Goal: Information Seeking & Learning: Check status

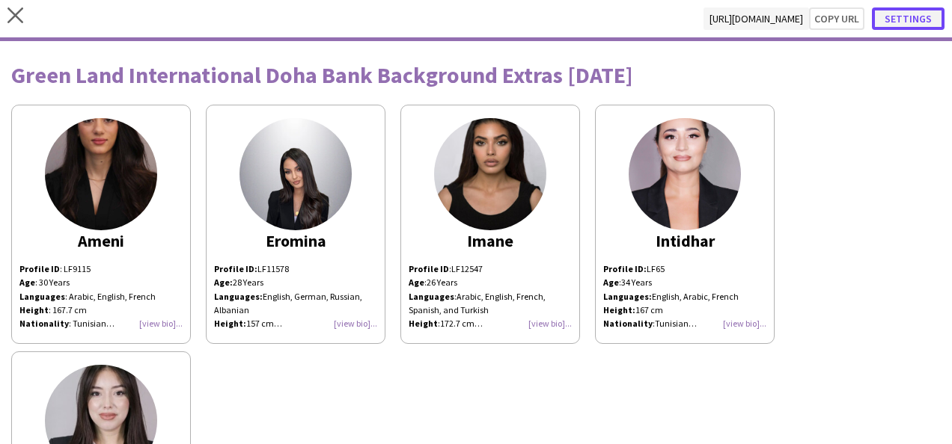
click at [923, 19] on button "Settings" at bounding box center [908, 18] width 73 height 22
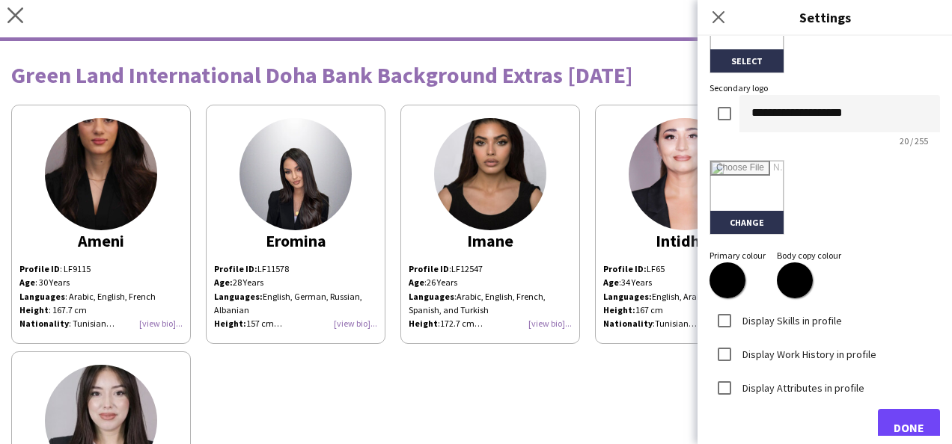
scroll to position [421, 0]
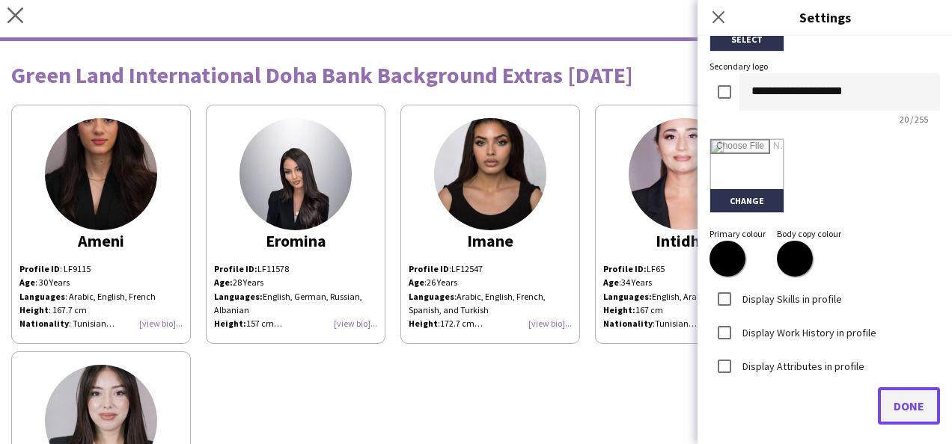
click at [911, 407] on span "Done" at bounding box center [908, 406] width 31 height 15
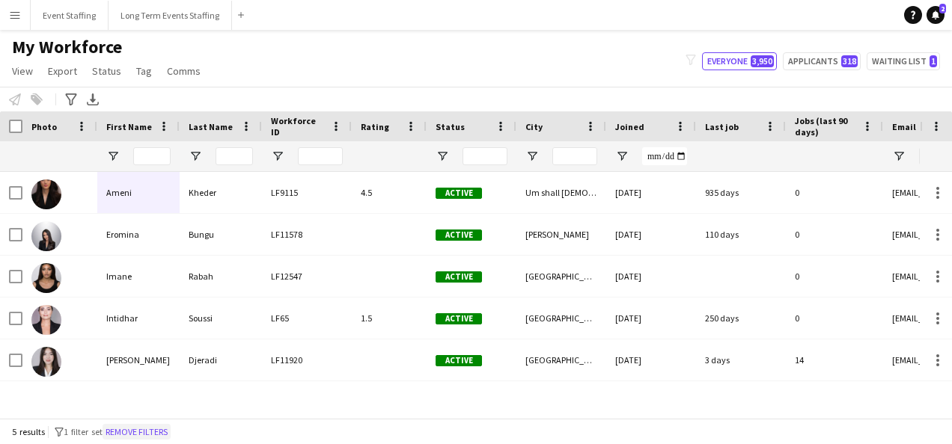
click at [168, 433] on button "Remove filters" at bounding box center [137, 432] width 68 height 16
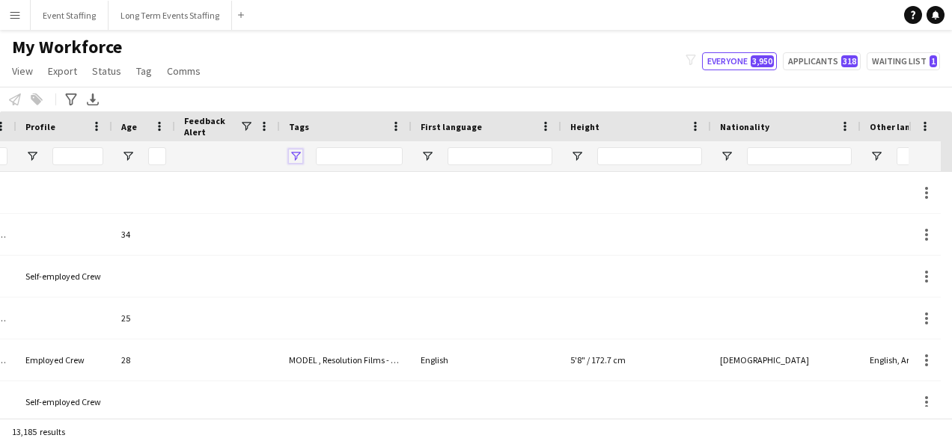
click at [294, 150] on span "Open Filter Menu" at bounding box center [295, 156] width 13 height 13
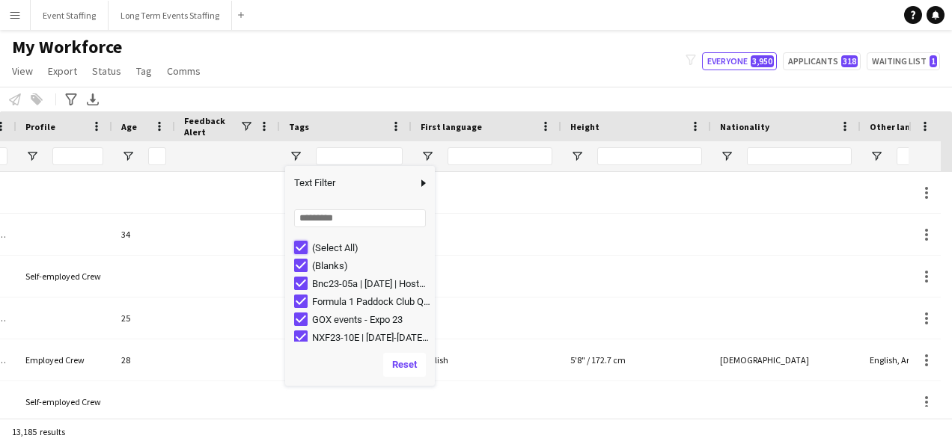
type input "***"
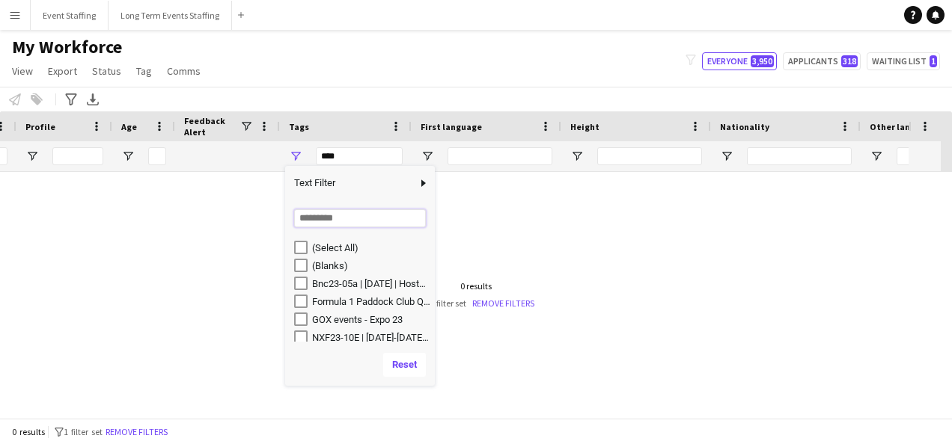
drag, startPoint x: 325, startPoint y: 220, endPoint x: 340, endPoint y: 207, distance: 20.1
click at [325, 220] on input "Search filter values" at bounding box center [360, 219] width 132 height 18
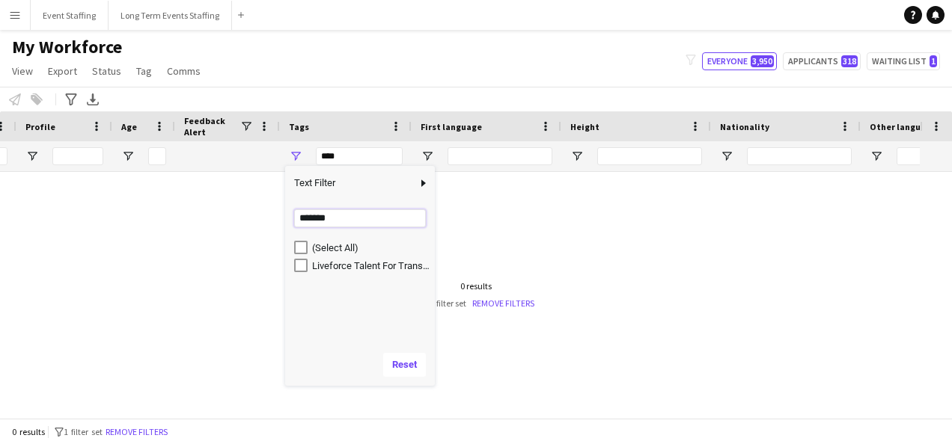
type input "*******"
type input "**********"
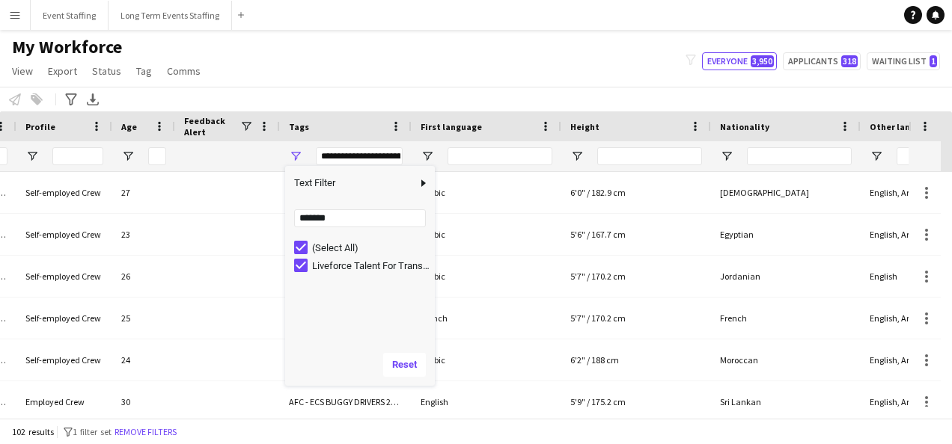
click at [338, 90] on div "Notify workforce Add to tag Select at least one crew to tag him or her. Advance…" at bounding box center [476, 99] width 952 height 25
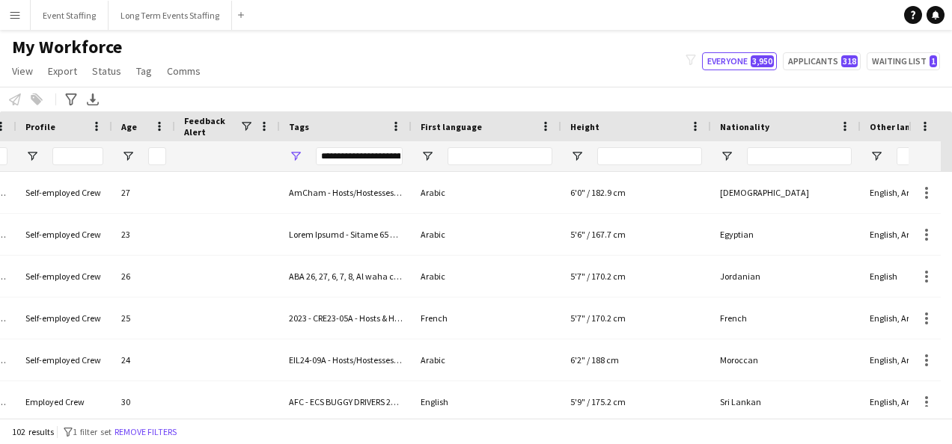
scroll to position [0, 638]
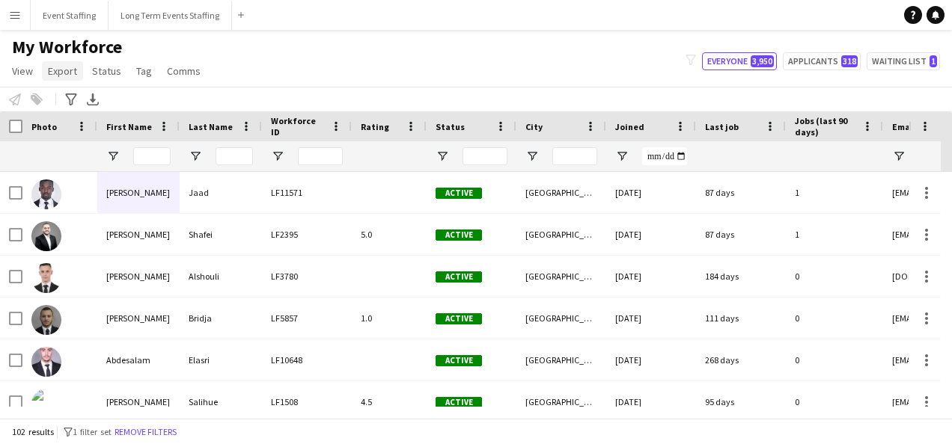
click at [61, 72] on span "Export" at bounding box center [62, 70] width 29 height 13
click at [341, 87] on div "Notify workforce Add to tag Select at least one crew to tag him or her. Advance…" at bounding box center [476, 99] width 952 height 25
click at [28, 69] on span "View" at bounding box center [22, 70] width 21 height 13
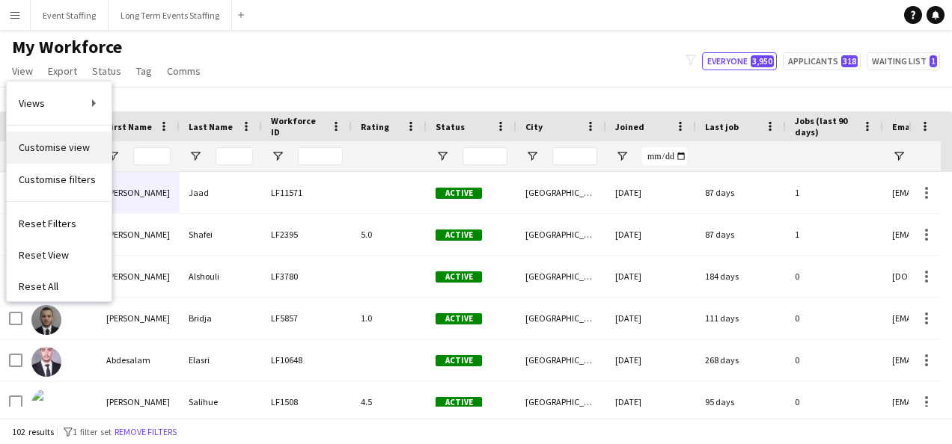
click at [57, 148] on span "Customise view" at bounding box center [54, 147] width 71 height 13
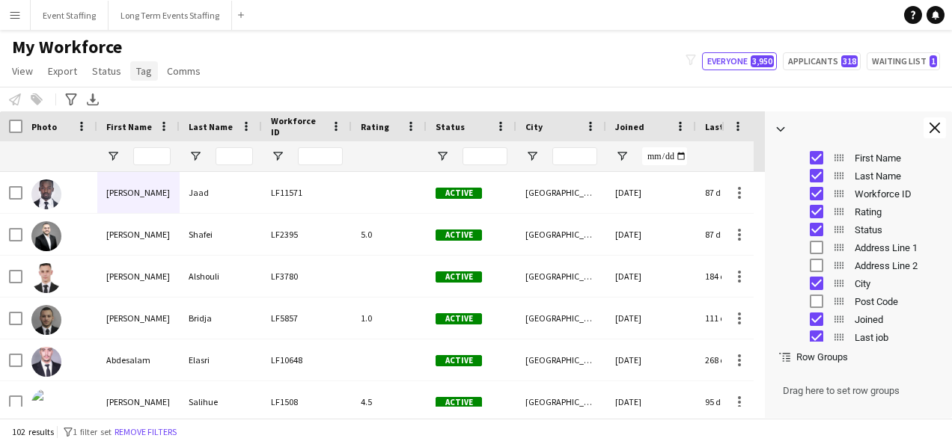
drag, startPoint x: 137, startPoint y: 69, endPoint x: 147, endPoint y: 70, distance: 9.8
click at [137, 69] on span "Tag" at bounding box center [144, 70] width 16 height 13
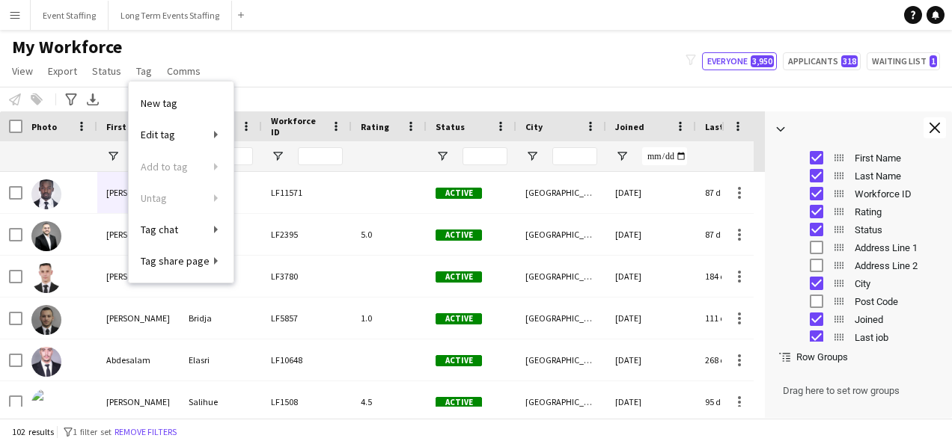
click at [661, 54] on div "My Workforce View Views Default view New view Update view Delete view Edit name…" at bounding box center [476, 61] width 952 height 51
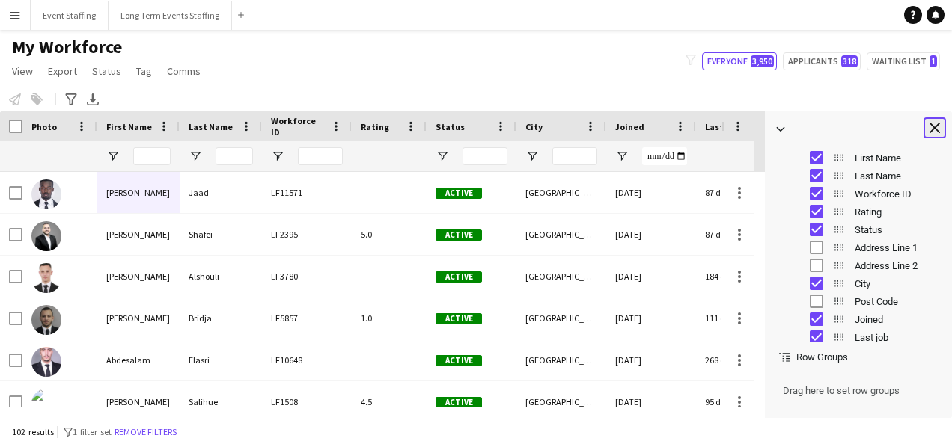
click at [935, 130] on app-icon "Close tool panel" at bounding box center [934, 128] width 10 height 10
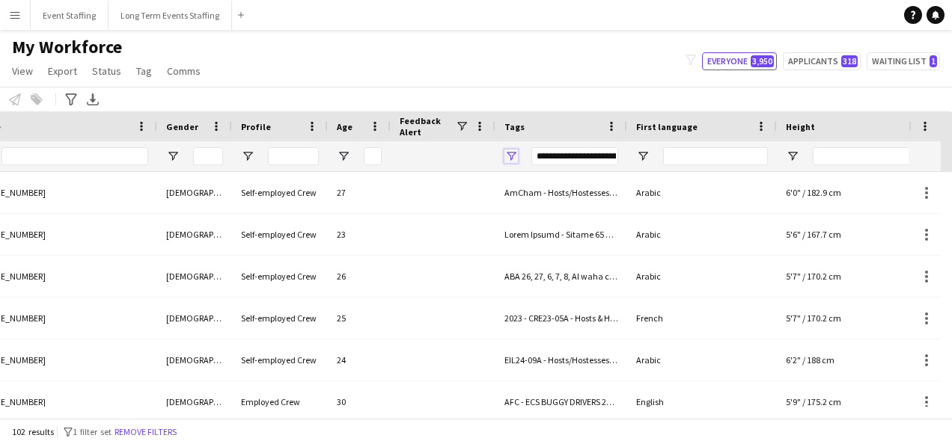
click at [507, 156] on span "Open Filter Menu" at bounding box center [510, 156] width 13 height 13
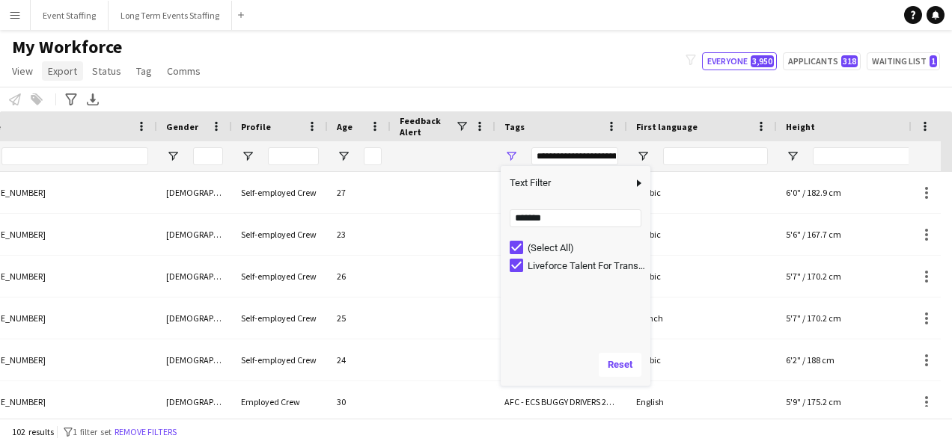
click at [71, 73] on span "Export" at bounding box center [62, 70] width 29 height 13
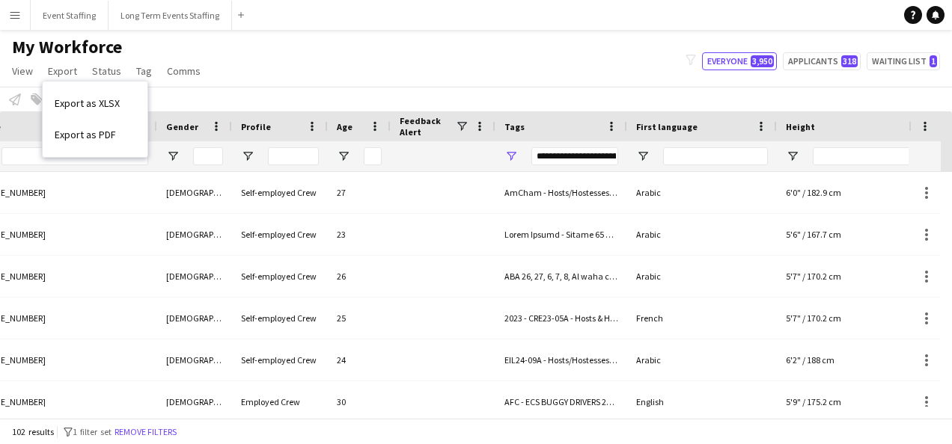
click at [328, 97] on div "Notify workforce Add to tag Select at least one crew to tag him or her. Advance…" at bounding box center [476, 99] width 952 height 25
click at [69, 69] on span "Export" at bounding box center [62, 70] width 29 height 13
click at [91, 91] on link "Export as XLSX" at bounding box center [95, 103] width 105 height 31
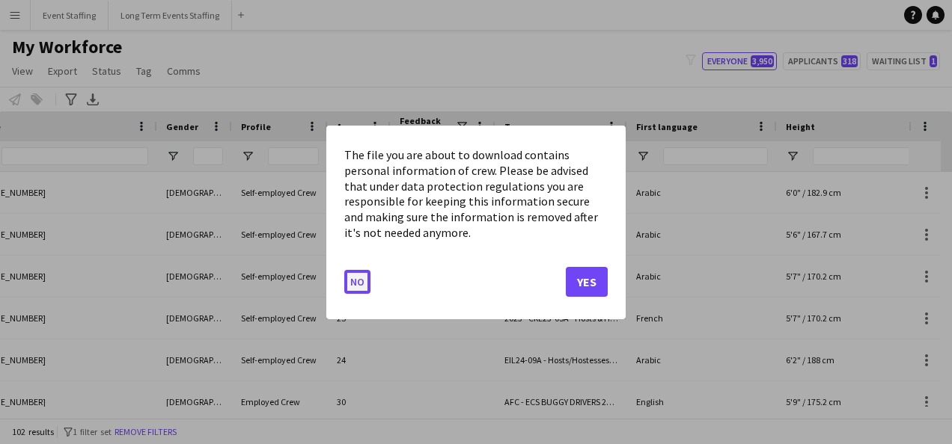
drag, startPoint x: 358, startPoint y: 277, endPoint x: 266, endPoint y: 202, distance: 118.6
click at [357, 277] on button "No" at bounding box center [357, 281] width 26 height 24
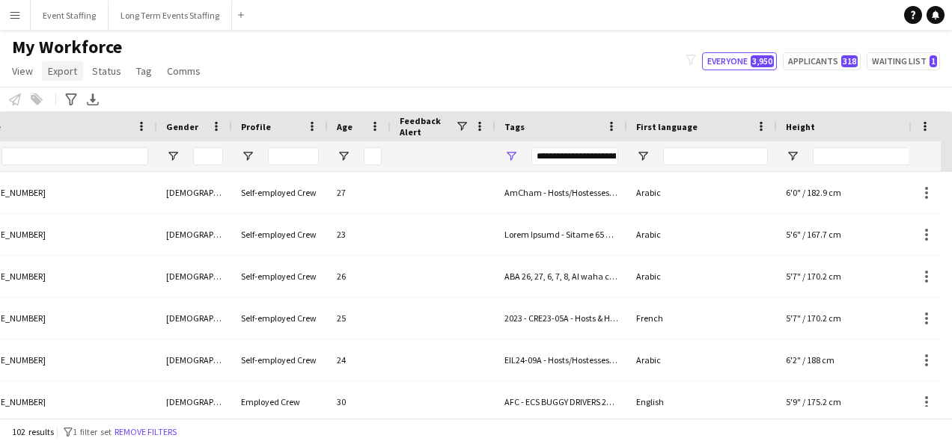
click at [75, 75] on span "Export" at bounding box center [62, 70] width 29 height 13
click at [97, 102] on span "Export as XLSX" at bounding box center [87, 103] width 65 height 13
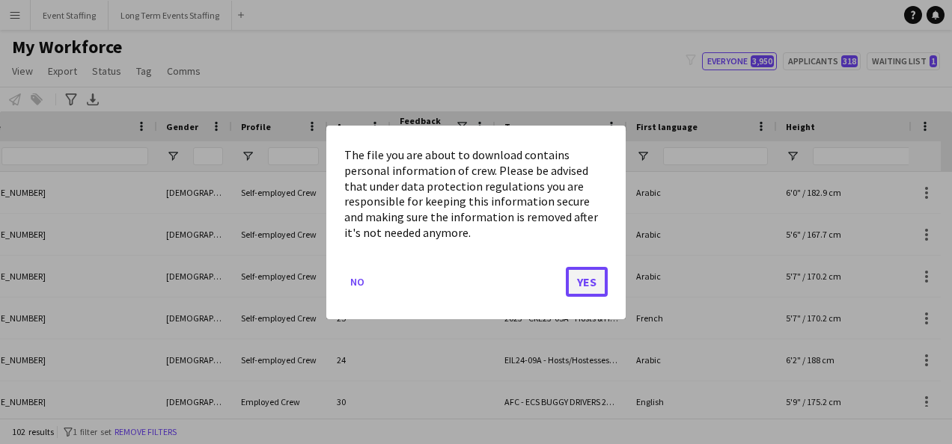
click at [582, 276] on button "Yes" at bounding box center [587, 281] width 42 height 30
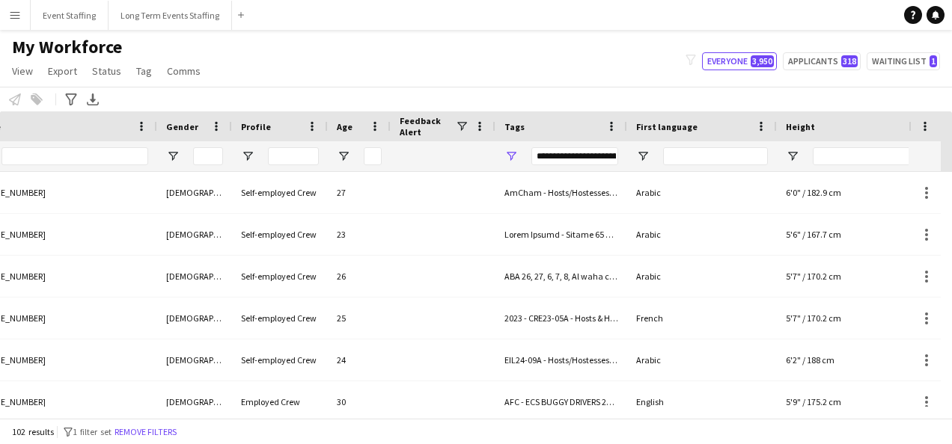
click at [307, 85] on div "My Workforce View Views Default view New view Update view Delete view Edit name…" at bounding box center [476, 61] width 952 height 51
click at [27, 76] on span "View" at bounding box center [22, 70] width 21 height 13
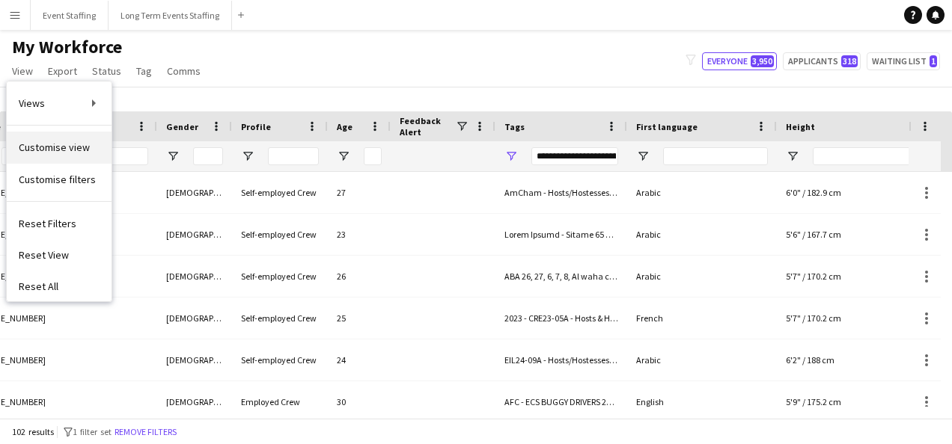
click at [52, 139] on link "Customise view" at bounding box center [59, 147] width 105 height 31
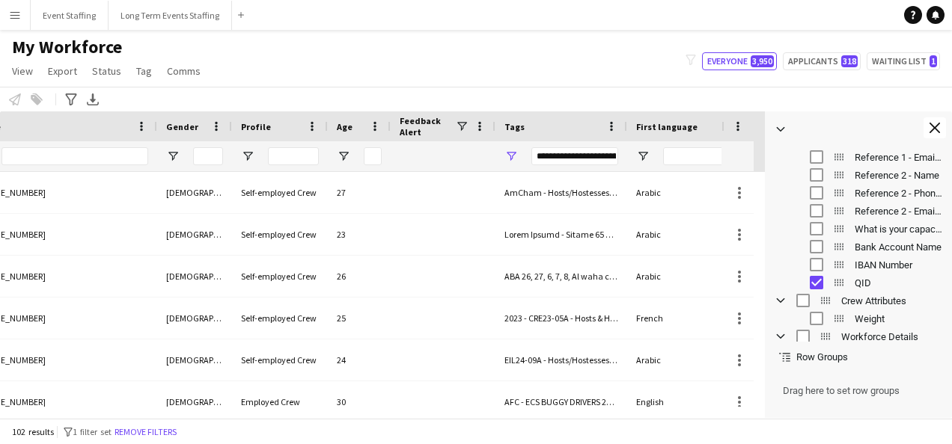
scroll to position [1101, 0]
click at [932, 123] on app-icon "Close tool panel" at bounding box center [934, 128] width 10 height 10
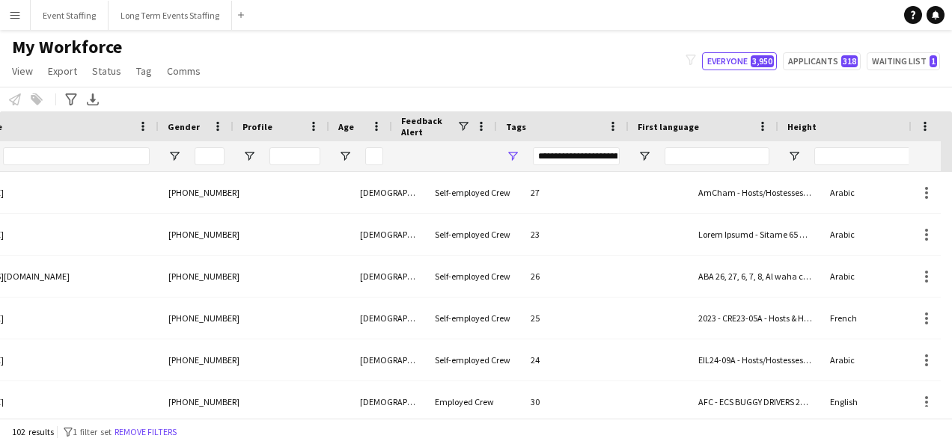
scroll to position [0, 1230]
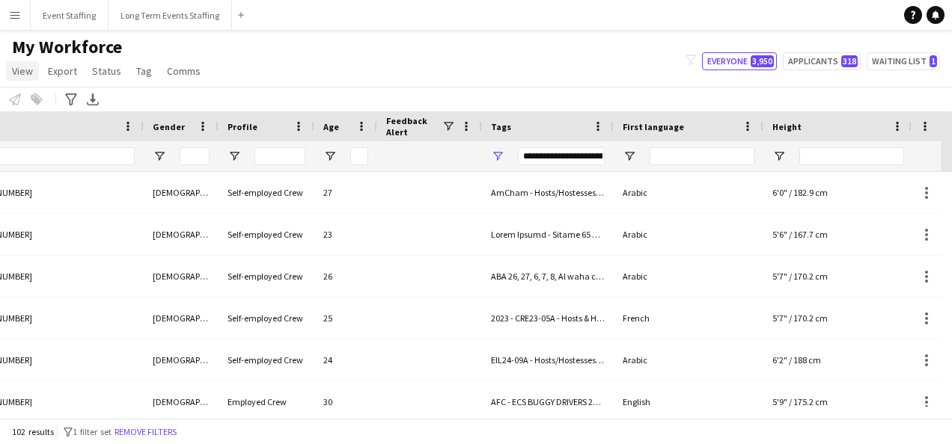
click at [19, 75] on span "View" at bounding box center [22, 70] width 21 height 13
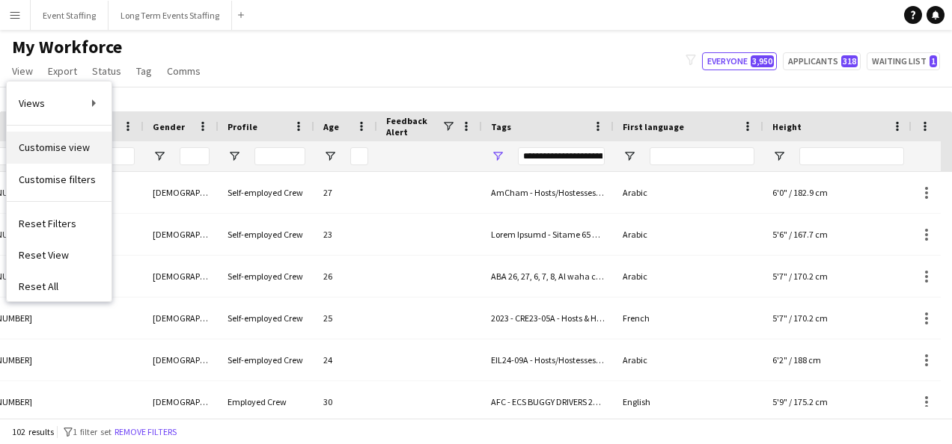
click at [63, 150] on span "Customise view" at bounding box center [54, 147] width 71 height 13
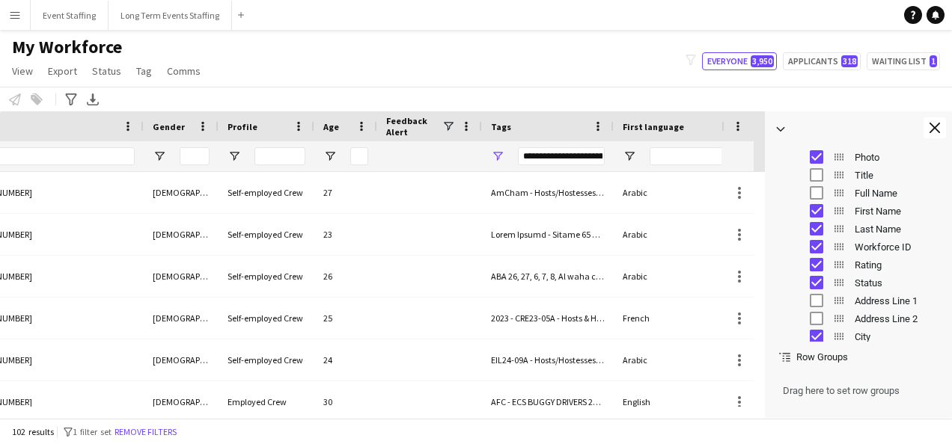
scroll to position [0, 0]
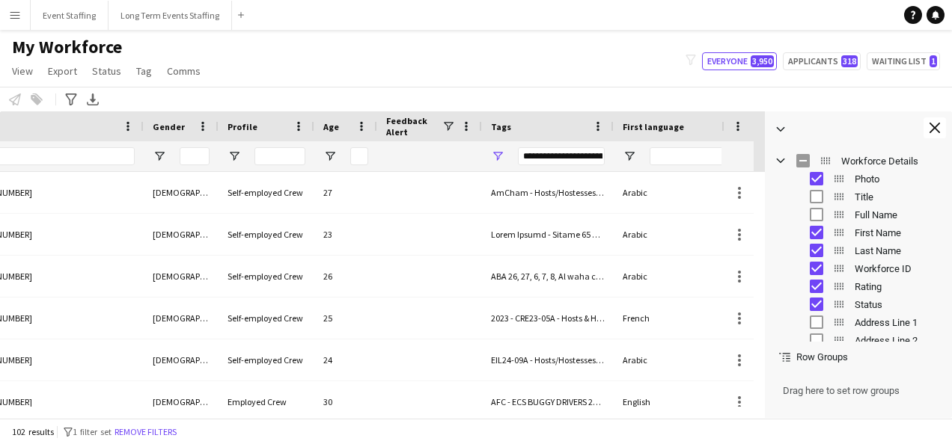
click at [367, 70] on div "My Workforce View Views Default view New view Update view Delete view Edit name…" at bounding box center [476, 61] width 952 height 51
click at [575, 153] on div "**********" at bounding box center [561, 156] width 87 height 18
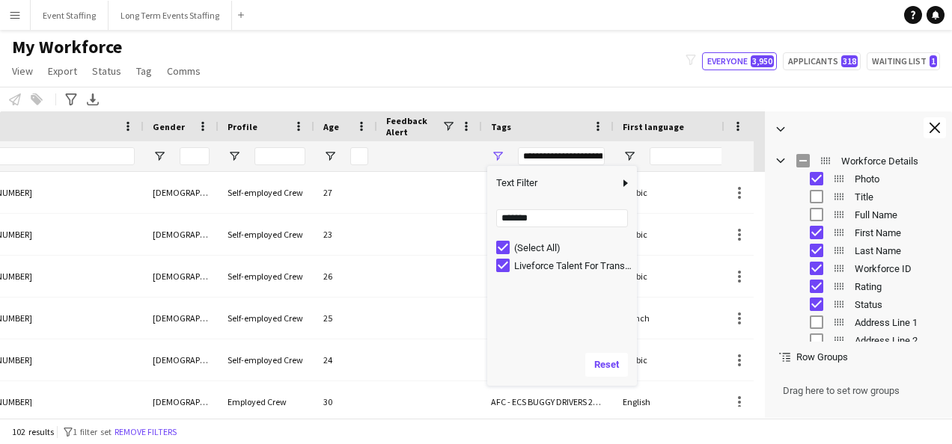
click at [516, 266] on div "Liveforce Talent For Transfer" at bounding box center [573, 265] width 118 height 11
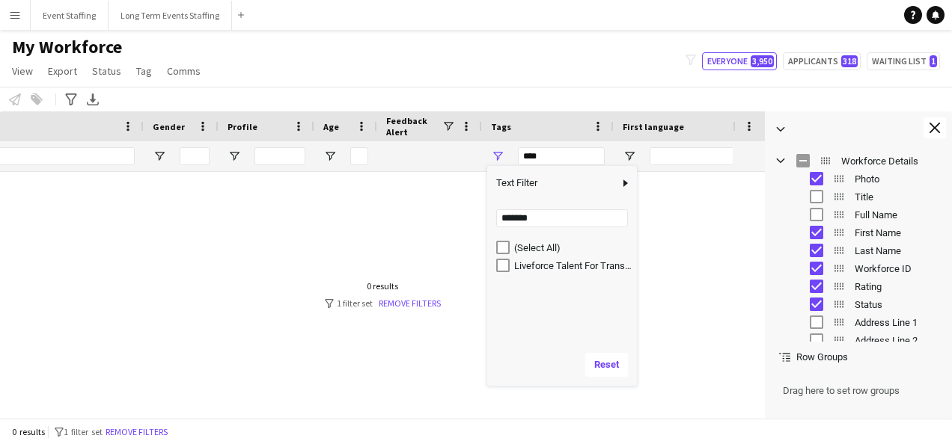
click at [524, 260] on div "Liveforce Talent For Transfer" at bounding box center [573, 265] width 118 height 11
type input "**********"
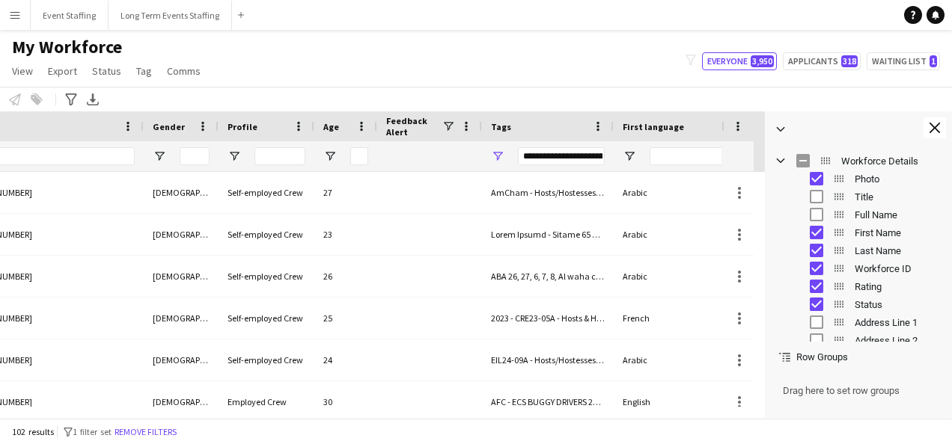
click at [504, 69] on div "My Workforce View Views Default view New view Update view Delete view Edit name…" at bounding box center [476, 61] width 952 height 51
click at [583, 65] on div "My Workforce View Views Default view New view Update view Delete view Edit name…" at bounding box center [476, 61] width 952 height 51
click at [932, 130] on app-icon "Close tool panel" at bounding box center [934, 128] width 10 height 10
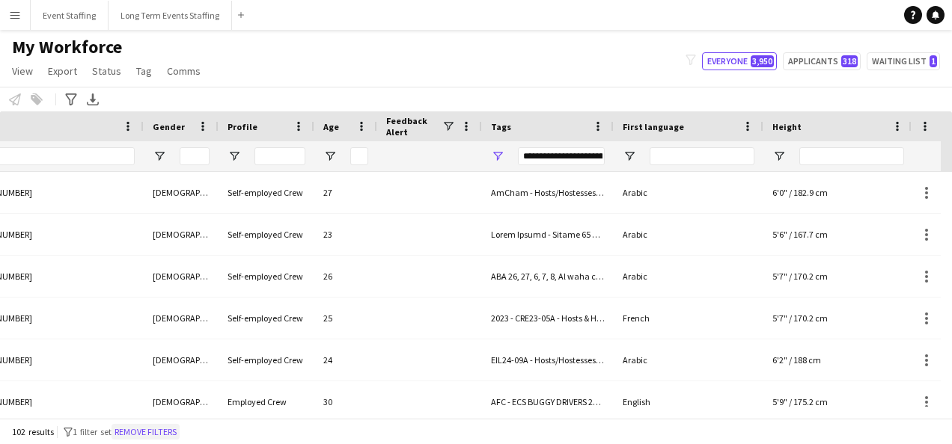
click at [153, 432] on button "Remove filters" at bounding box center [145, 432] width 68 height 16
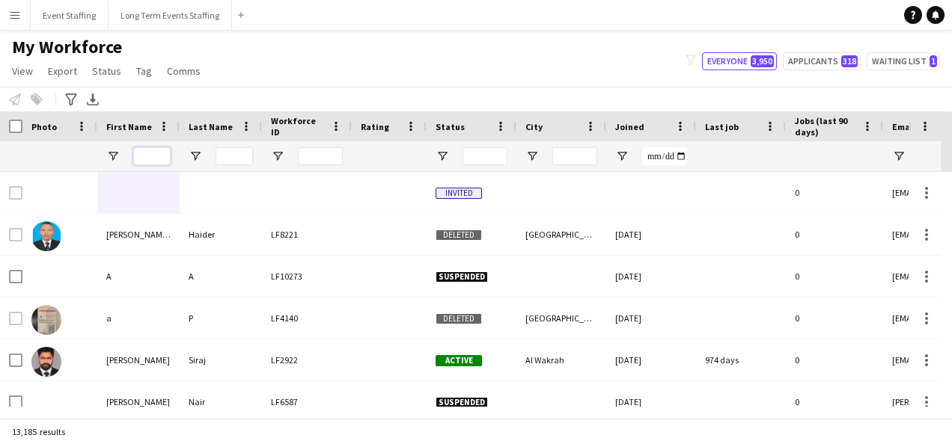
click at [152, 162] on input "First Name Filter Input" at bounding box center [151, 156] width 37 height 18
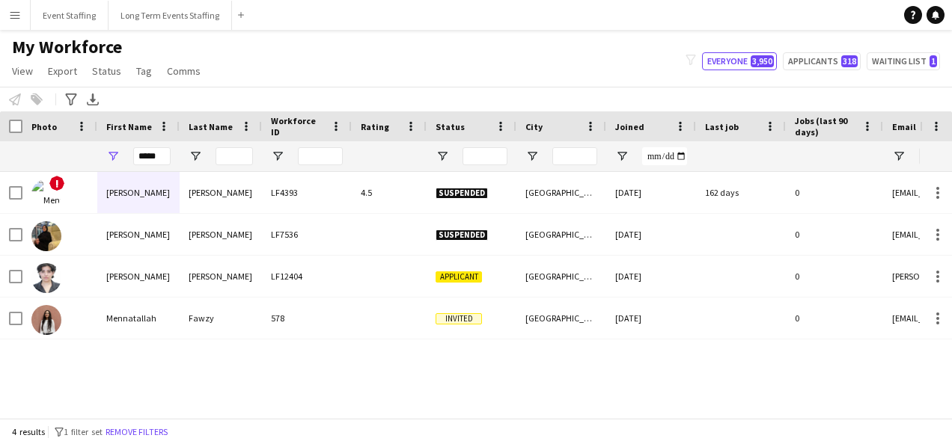
click at [374, 94] on div "Notify workforce Add to tag Select at least one crew to tag him or her. Advance…" at bounding box center [476, 99] width 952 height 25
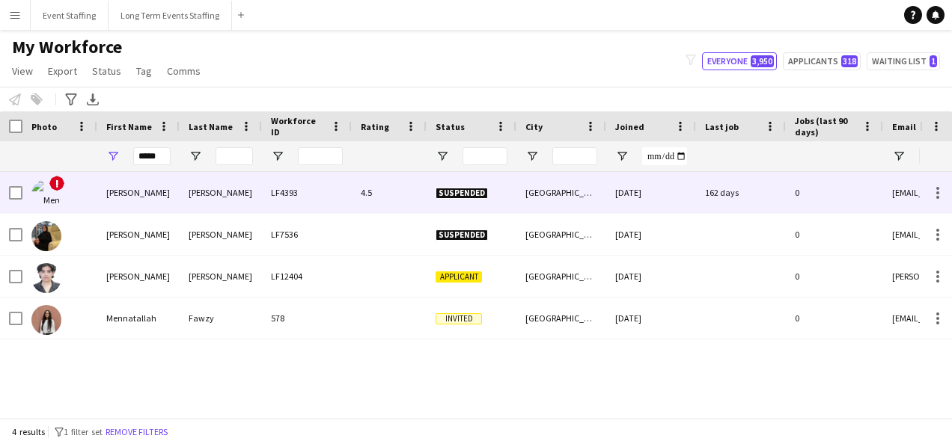
click at [232, 196] on div "Dwidar" at bounding box center [221, 192] width 82 height 41
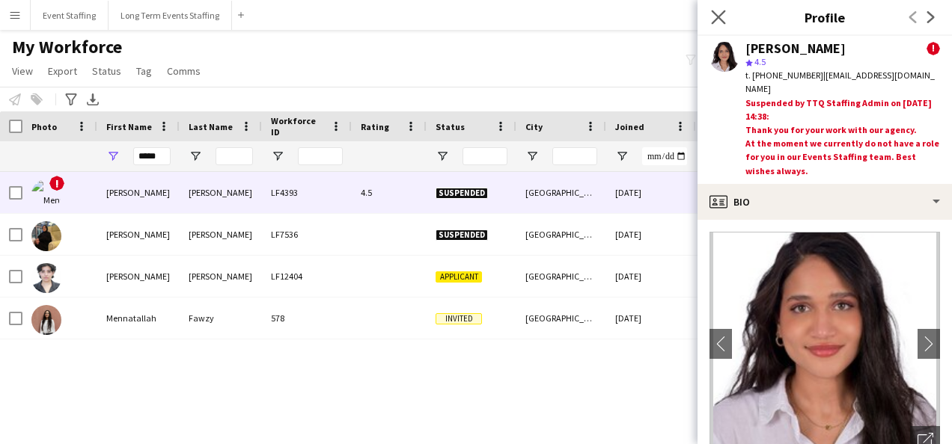
click at [709, 15] on app-icon "Close pop-in" at bounding box center [719, 18] width 22 height 22
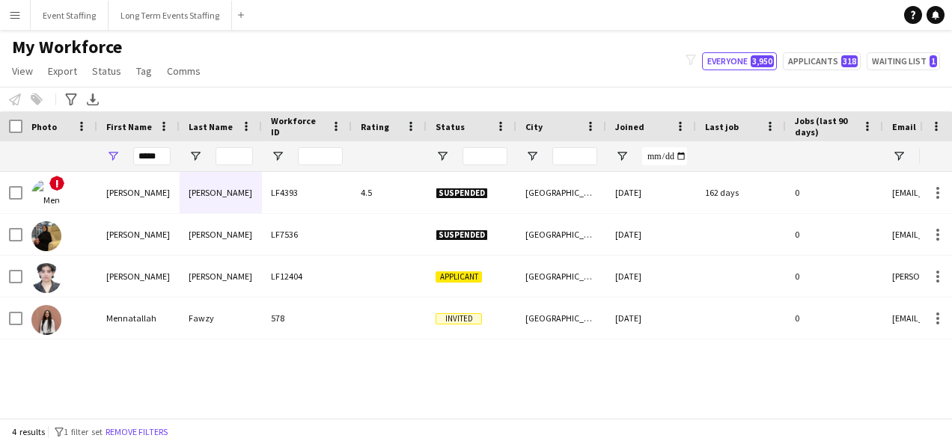
click at [280, 169] on div at bounding box center [307, 156] width 90 height 30
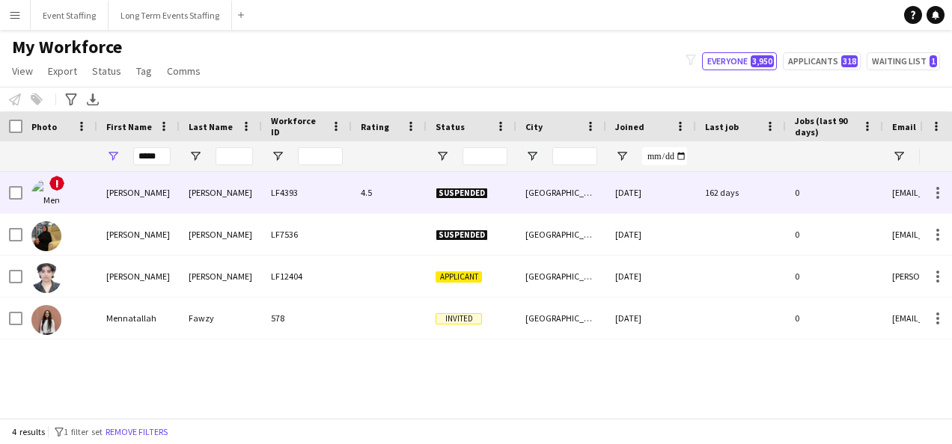
click at [286, 187] on div "LF4393" at bounding box center [307, 192] width 90 height 41
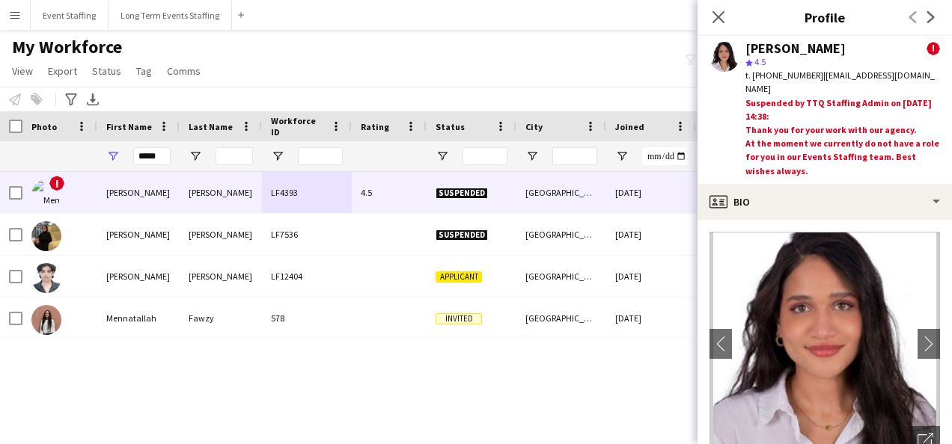
click at [346, 53] on div "My Workforce View Views Default view New view Update view Delete view Edit name…" at bounding box center [476, 61] width 952 height 51
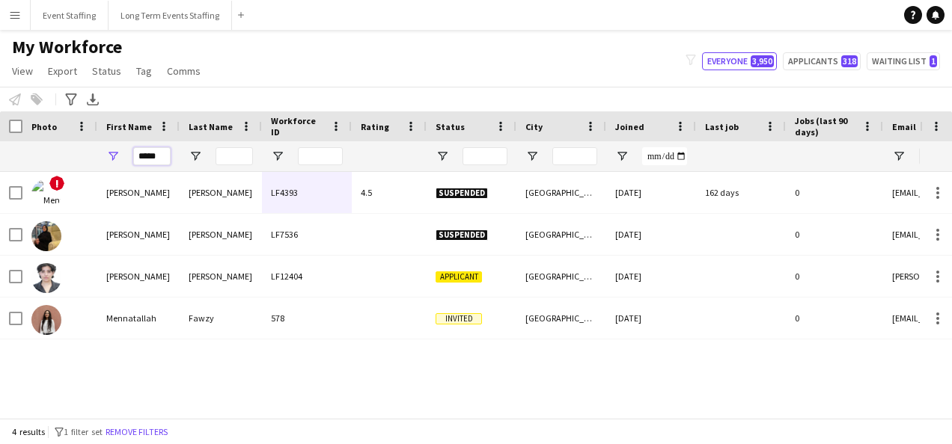
click at [159, 154] on input "*****" at bounding box center [151, 156] width 37 height 18
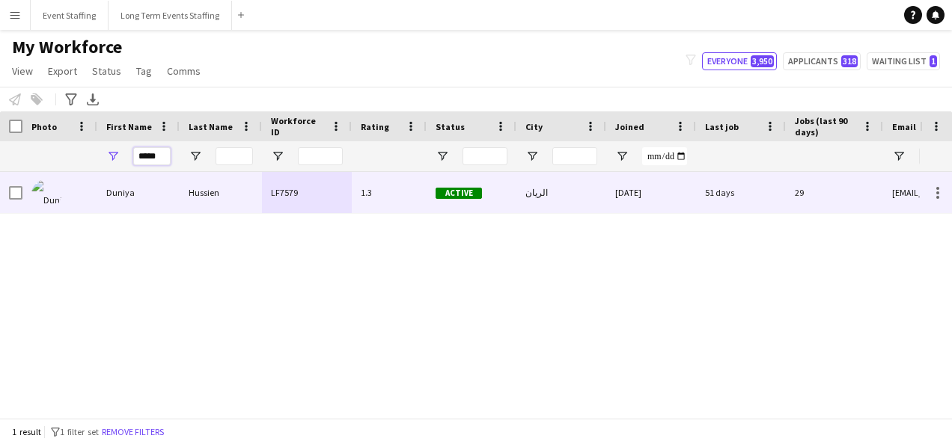
type input "*****"
click at [186, 199] on div "Hussien" at bounding box center [221, 192] width 82 height 41
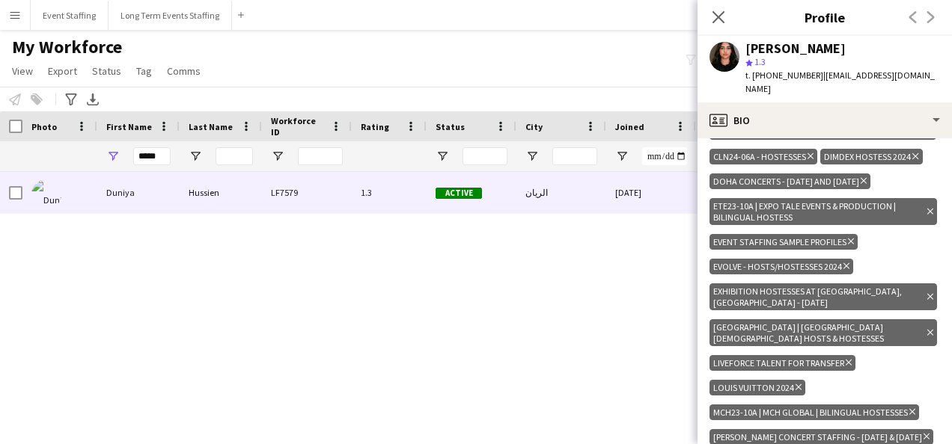
scroll to position [823, 0]
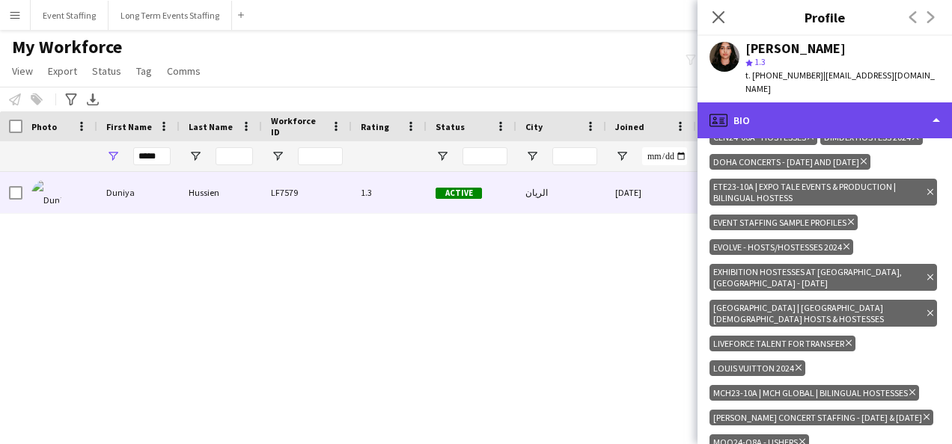
click at [834, 103] on div "profile Bio" at bounding box center [824, 121] width 254 height 36
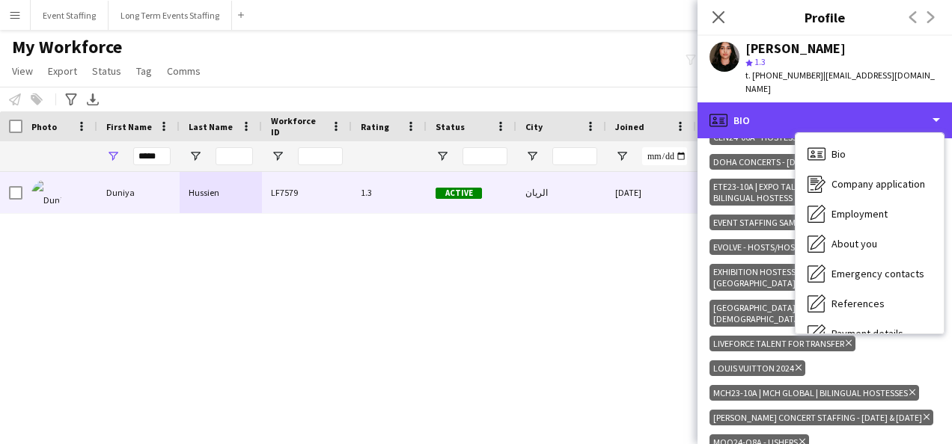
scroll to position [141, 0]
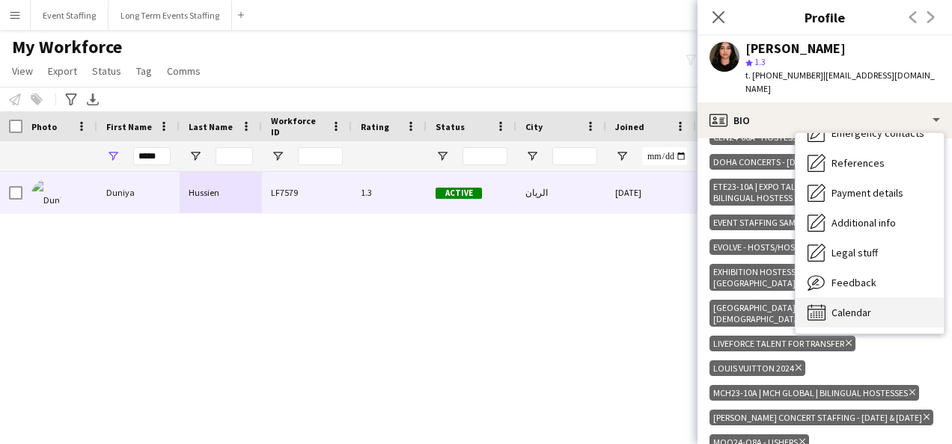
click at [877, 298] on div "Calendar Calendar" at bounding box center [869, 313] width 148 height 30
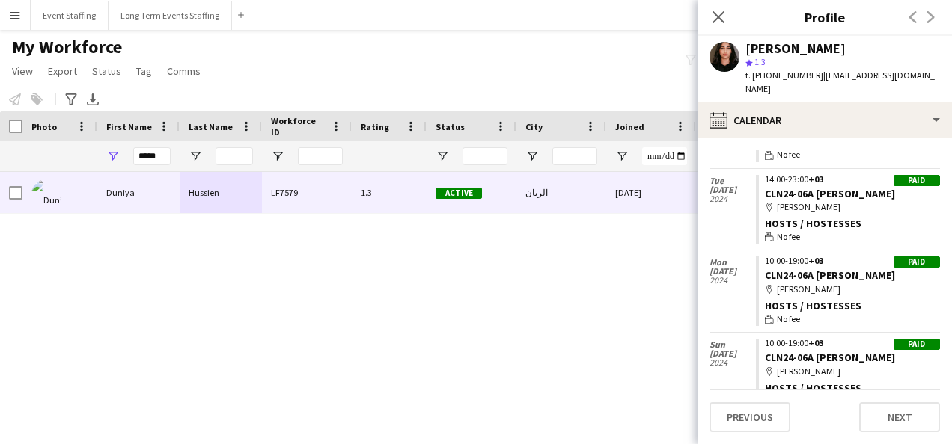
scroll to position [15900, 0]
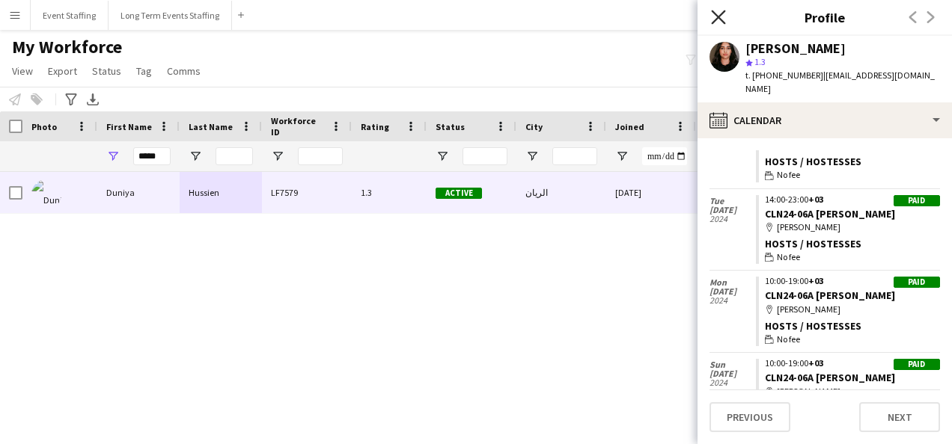
click at [718, 14] on icon "Close pop-in" at bounding box center [718, 17] width 14 height 14
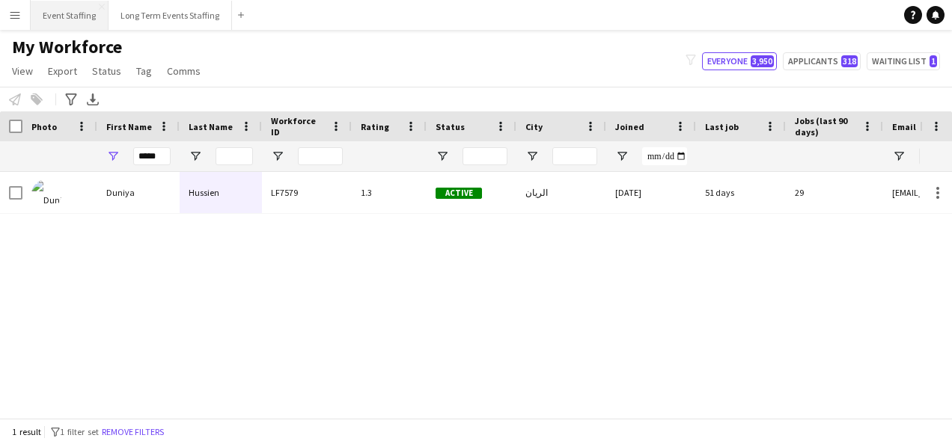
click at [67, 18] on button "Event Staffing Close" at bounding box center [70, 15] width 78 height 29
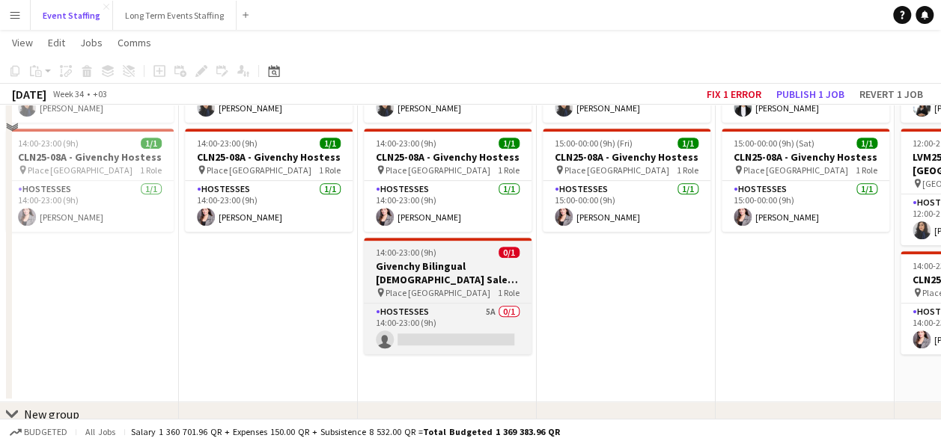
scroll to position [299, 0]
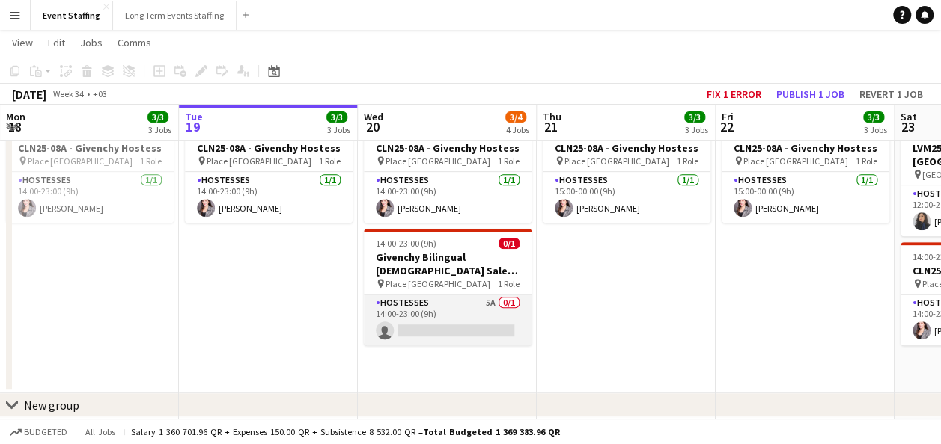
click at [457, 331] on app-card-role "Hostesses 5A 0/1 14:00-23:00 (9h) single-neutral-actions" at bounding box center [448, 320] width 168 height 51
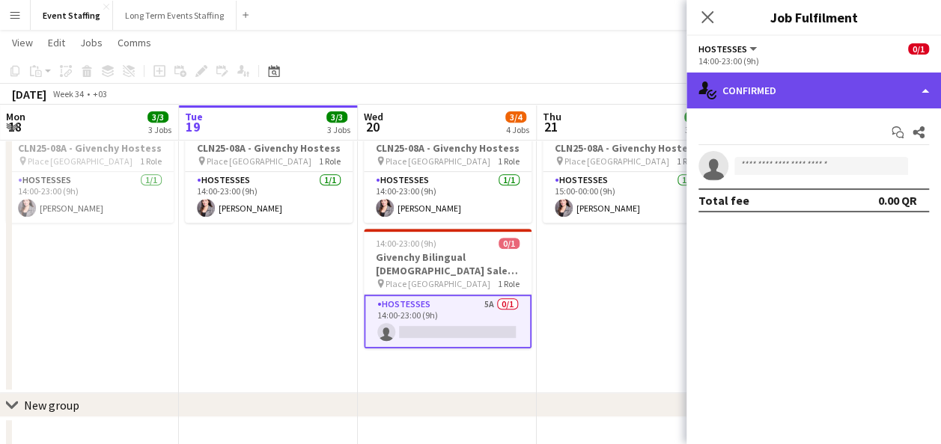
click at [833, 93] on div "single-neutral-actions-check-2 Confirmed" at bounding box center [813, 91] width 254 height 36
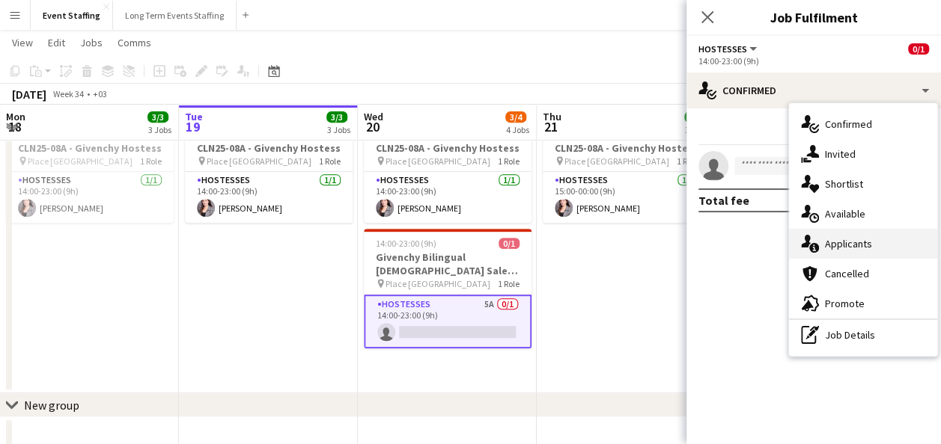
click at [855, 245] on div "single-neutral-actions-information Applicants" at bounding box center [863, 244] width 148 height 30
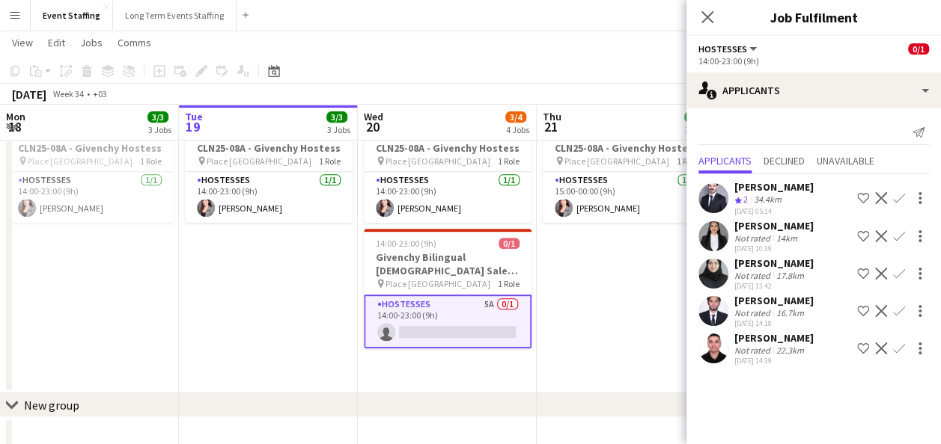
click at [635, 277] on app-date-cell "11:00-20:00 (9h) 1/1 EVE25-08B - Art Gallery Sales Associate pin The Gate Mall …" at bounding box center [626, 130] width 179 height 525
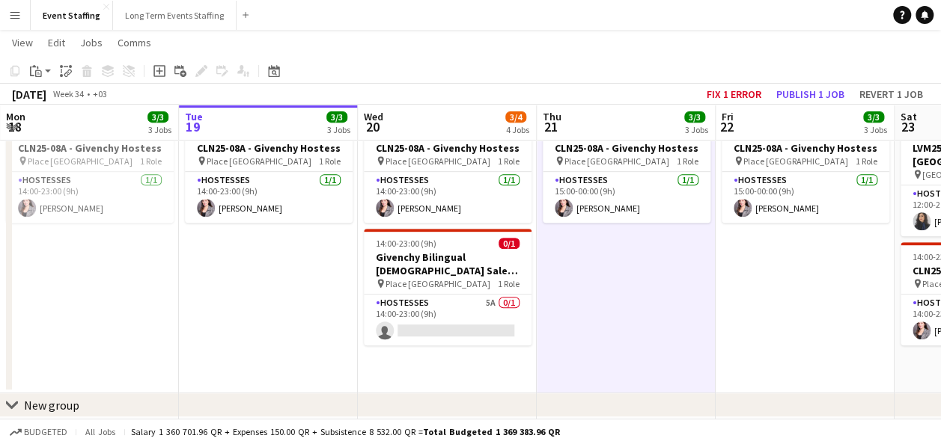
click at [16, 16] on app-icon "Menu" at bounding box center [15, 15] width 12 height 12
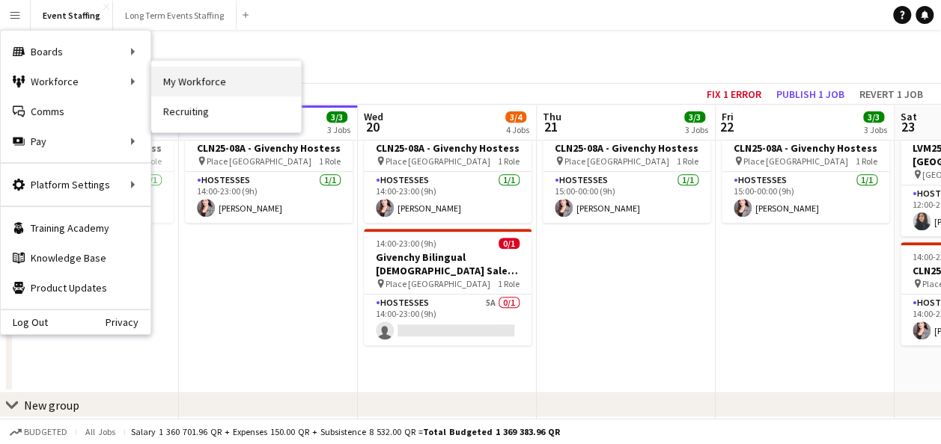
click at [171, 69] on link "My Workforce" at bounding box center [226, 82] width 150 height 30
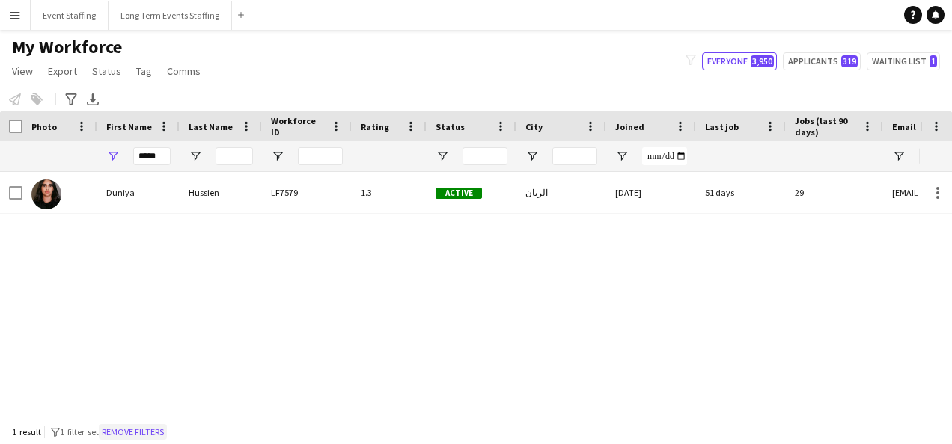
click at [151, 437] on button "Remove filters" at bounding box center [133, 432] width 68 height 16
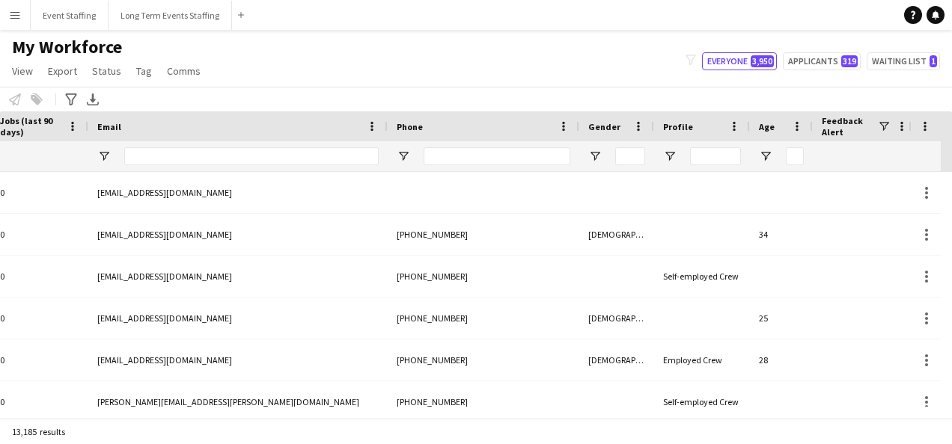
scroll to position [0, 819]
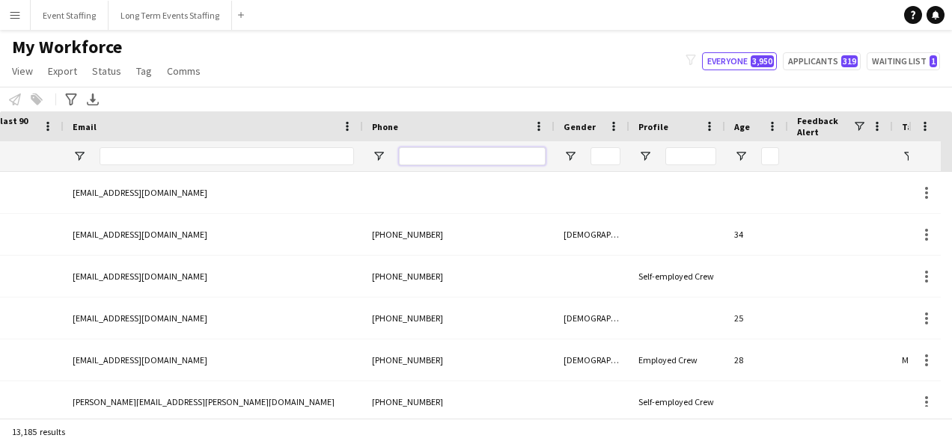
click at [437, 151] on input "Phone Filter Input" at bounding box center [472, 156] width 147 height 18
paste input "**********"
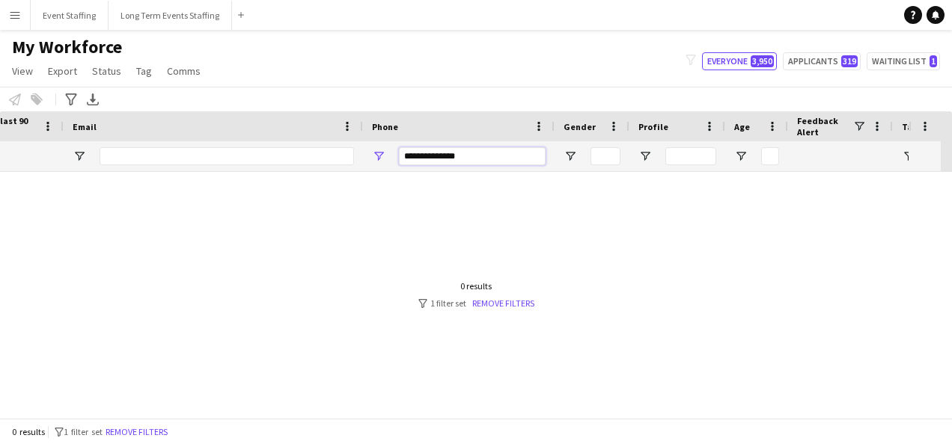
drag, startPoint x: 418, startPoint y: 156, endPoint x: 376, endPoint y: 158, distance: 42.0
click at [376, 158] on div "**********" at bounding box center [459, 156] width 192 height 30
click at [424, 156] on input "*********" at bounding box center [472, 156] width 147 height 18
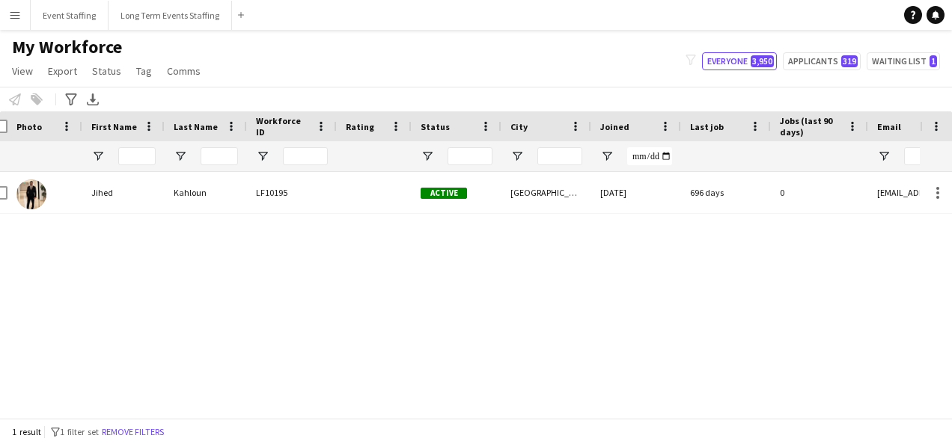
scroll to position [0, 0]
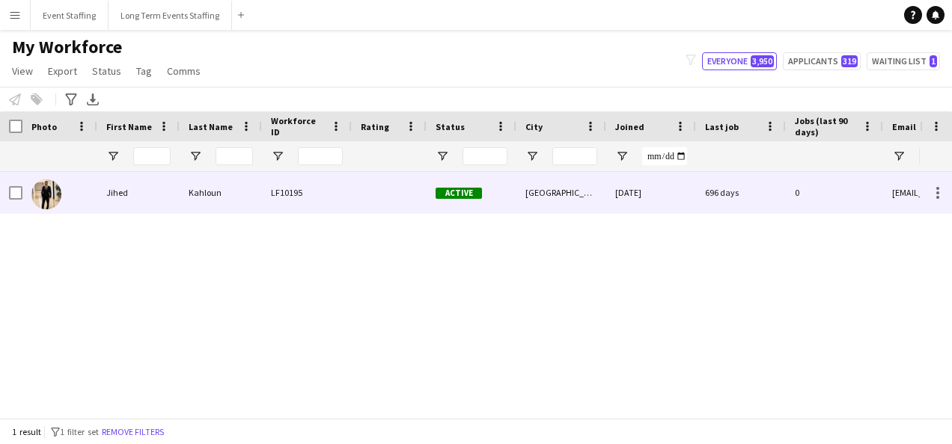
type input "********"
click at [141, 178] on div "Jihed" at bounding box center [138, 192] width 82 height 41
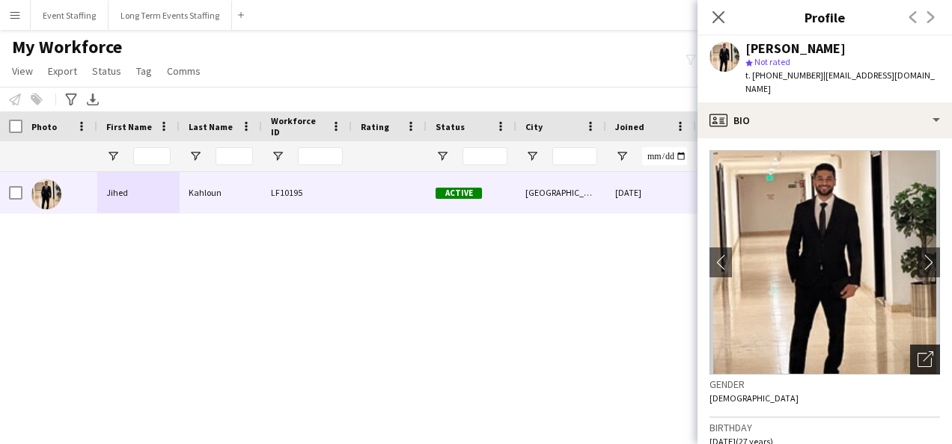
click at [917, 352] on icon "Open photos pop-in" at bounding box center [925, 360] width 16 height 16
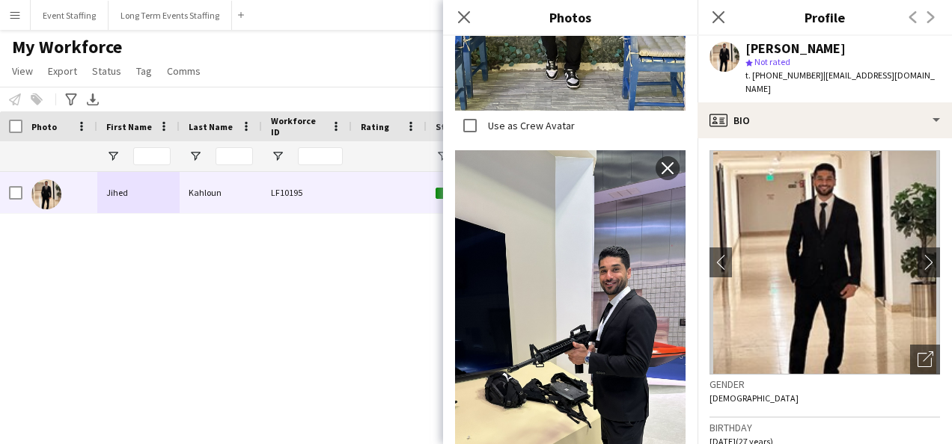
scroll to position [2170, 0]
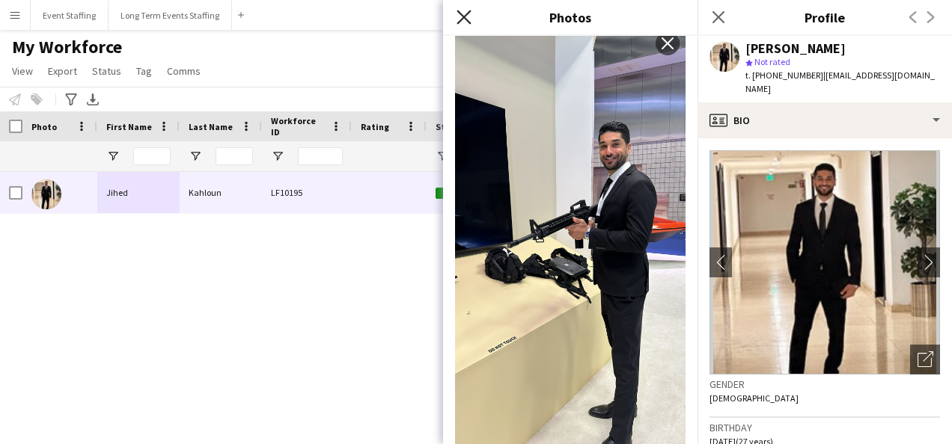
click at [467, 18] on icon "Close pop-in" at bounding box center [463, 17] width 14 height 14
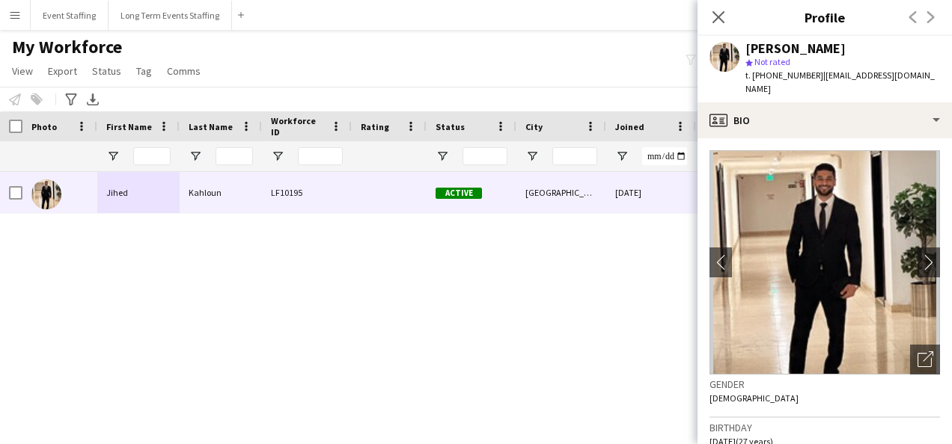
click at [796, 73] on span "t. +97450390028" at bounding box center [784, 75] width 78 height 11
copy span "97450390028"
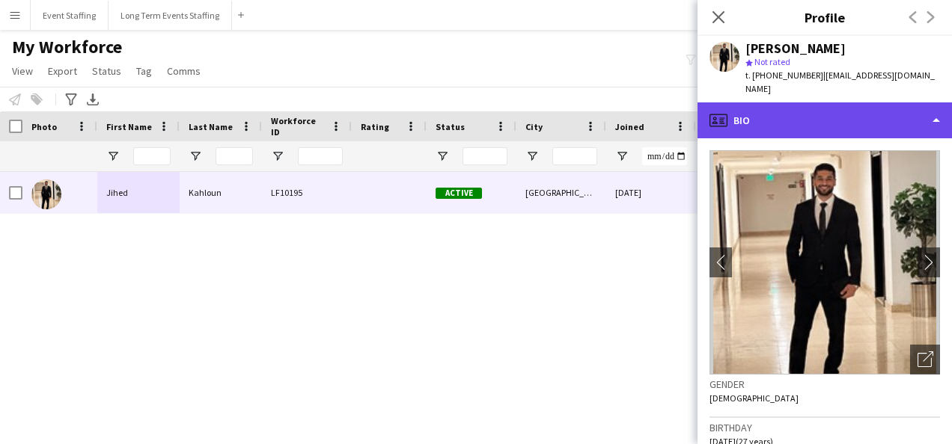
click at [864, 111] on div "profile Bio" at bounding box center [824, 121] width 254 height 36
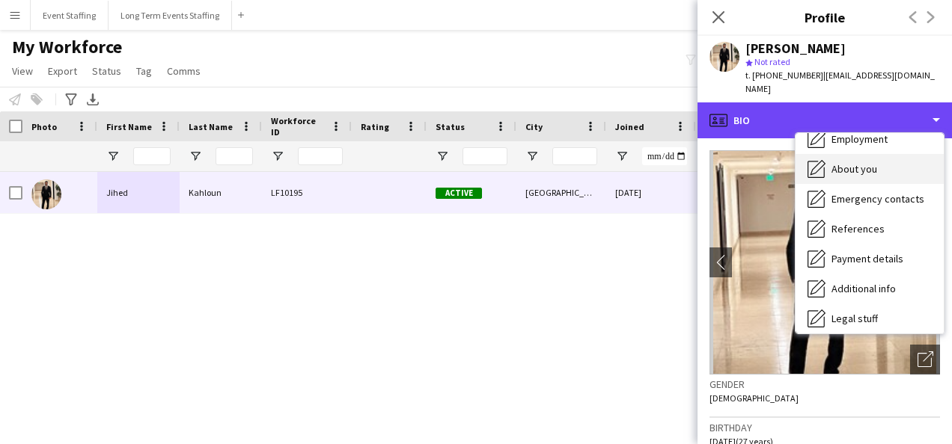
scroll to position [141, 0]
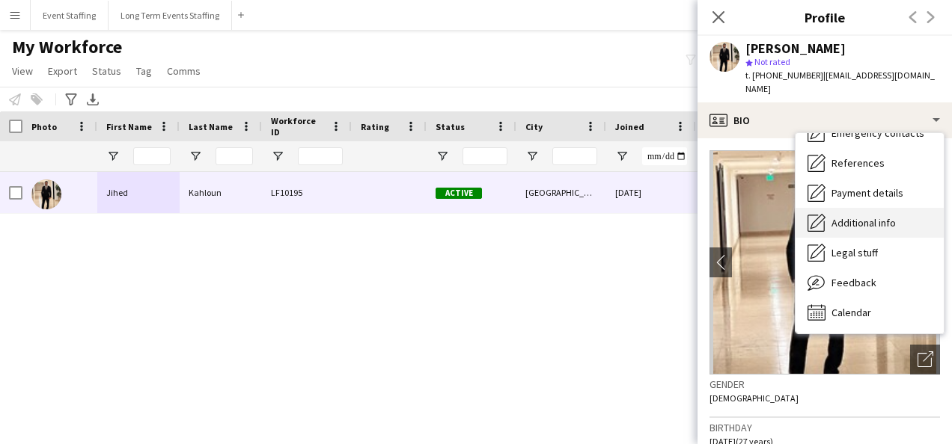
click at [893, 216] on span "Additional info" at bounding box center [863, 222] width 64 height 13
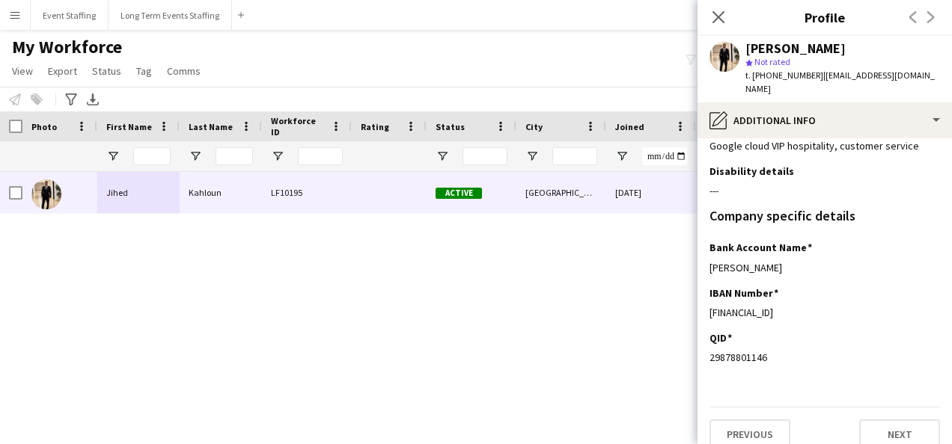
scroll to position [106, 0]
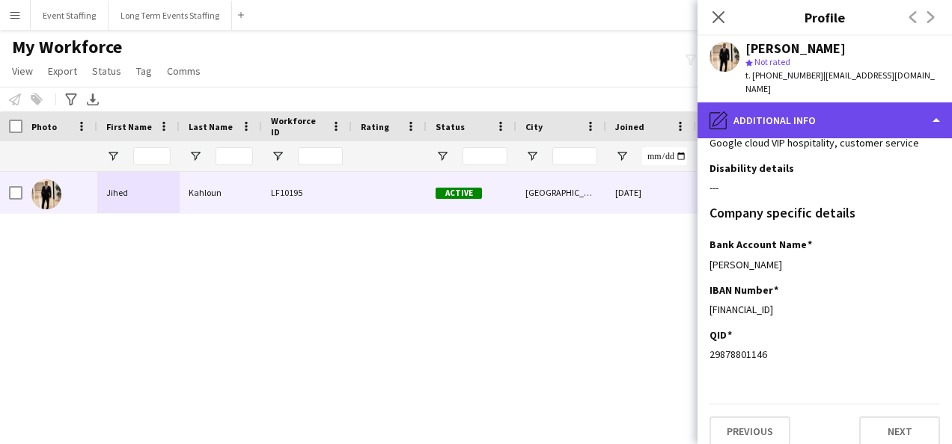
click at [823, 107] on div "pencil4 Additional info" at bounding box center [824, 121] width 254 height 36
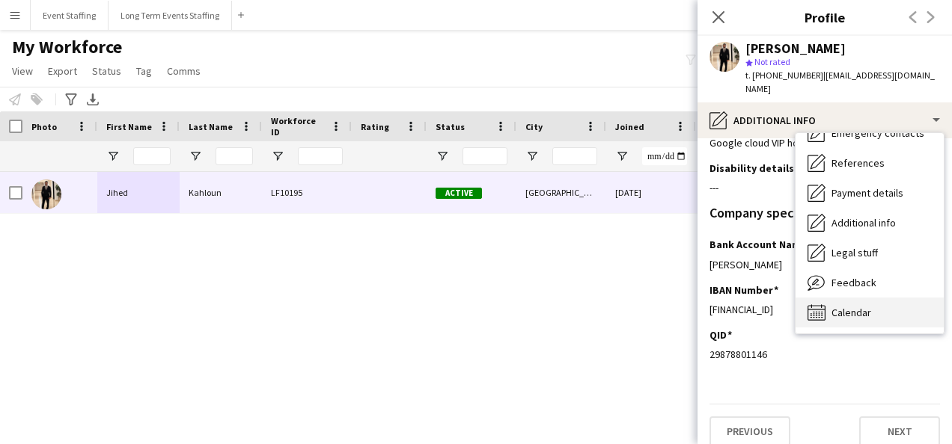
click at [904, 298] on div "Calendar Calendar" at bounding box center [869, 313] width 148 height 30
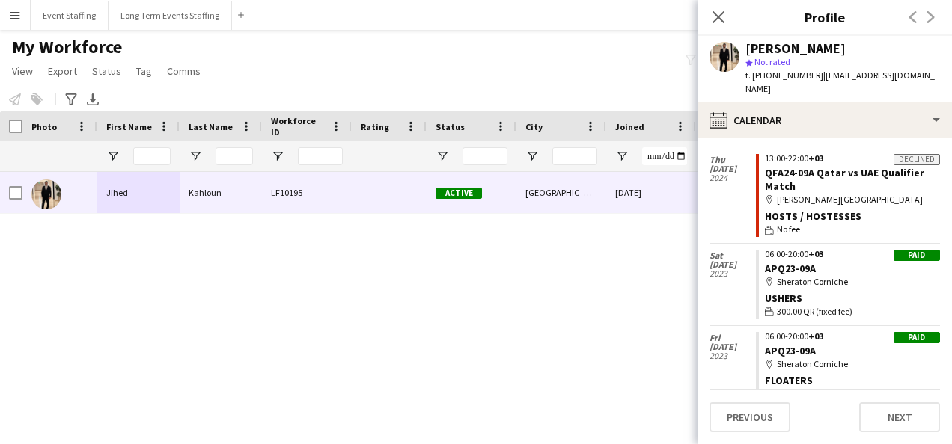
scroll to position [449, 0]
click at [638, 257] on div "08-08-2023 696 days 0 jihedkahloun2016@yahoo.com Active Doha Kahloun LF10195 Ji…" at bounding box center [460, 289] width 920 height 235
click at [712, 19] on icon "Close pop-in" at bounding box center [718, 17] width 14 height 14
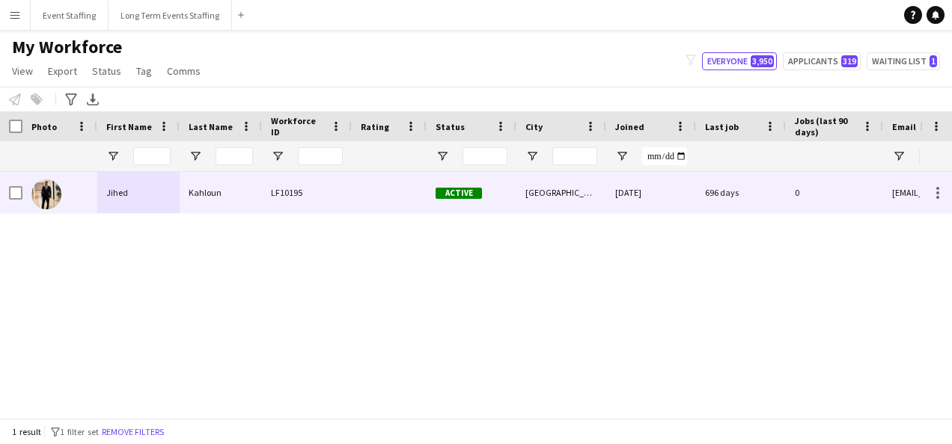
click at [516, 198] on div "Doha" at bounding box center [561, 192] width 90 height 41
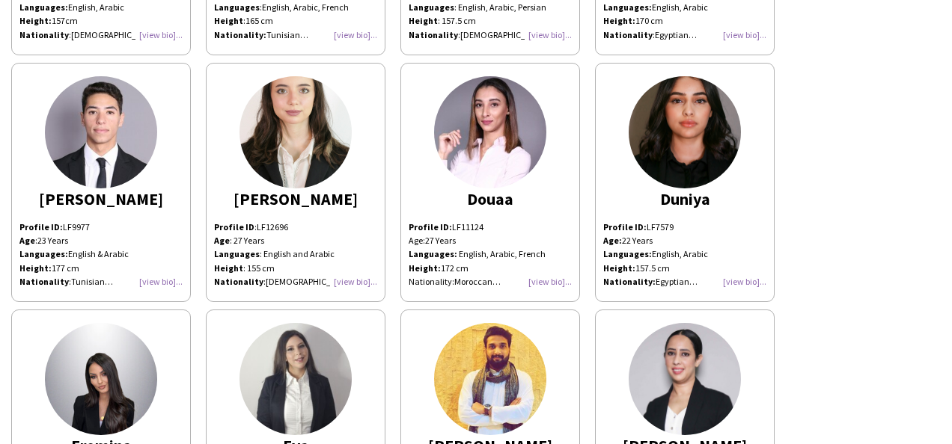
scroll to position [2035, 0]
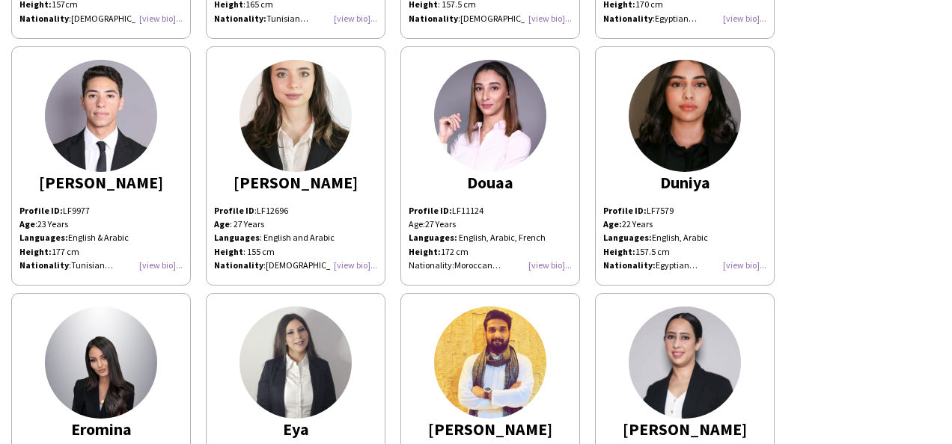
click at [723, 210] on p "Profile ID: LF7579" at bounding box center [684, 210] width 163 height 13
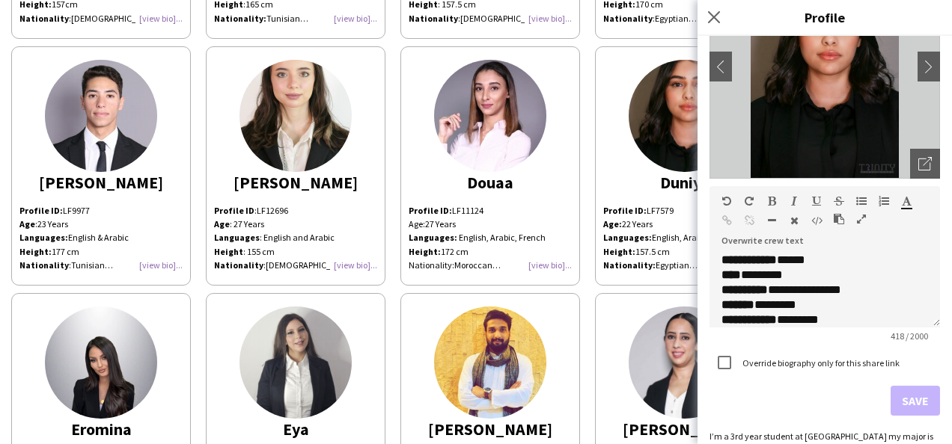
scroll to position [198, 0]
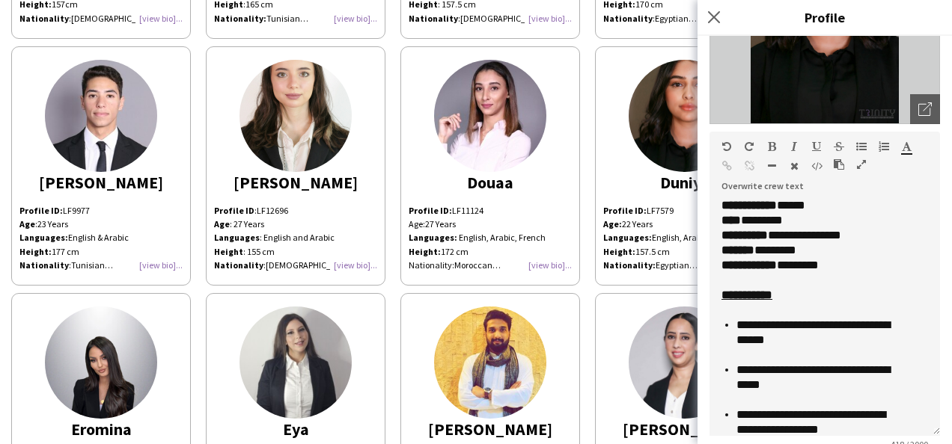
drag, startPoint x: 920, startPoint y: 267, endPoint x: 905, endPoint y: 430, distance: 163.8
click at [905, 430] on div "**********" at bounding box center [824, 317] width 230 height 238
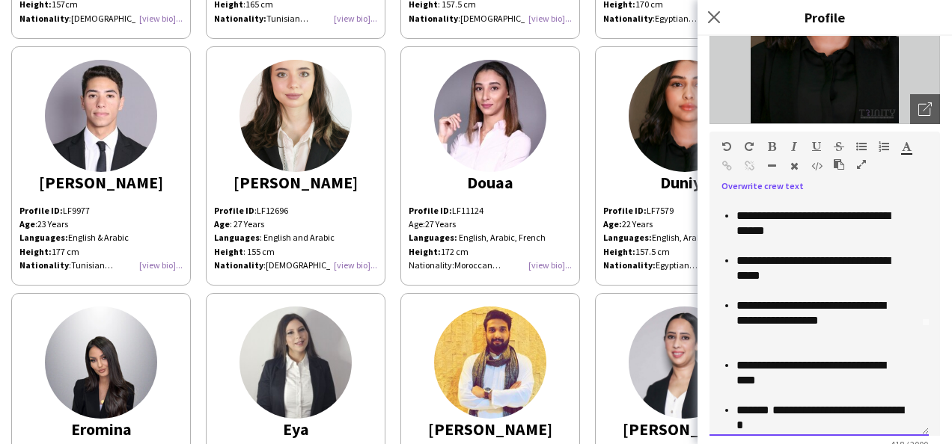
scroll to position [126, 0]
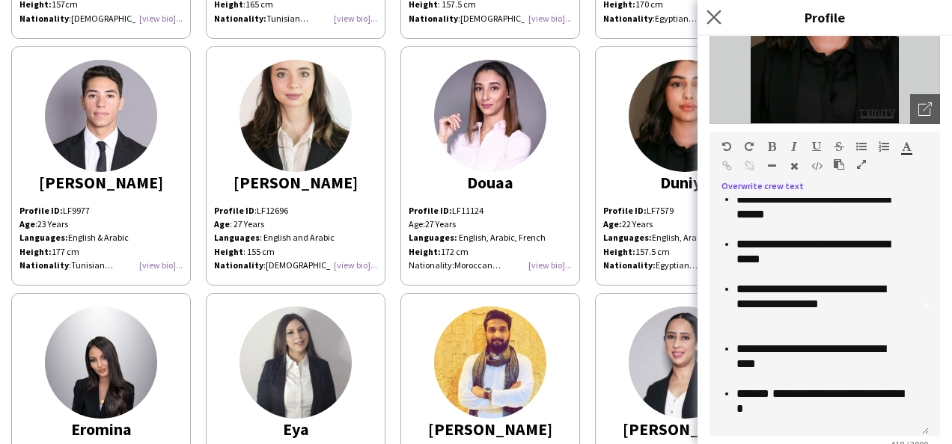
click at [721, 17] on app-icon "Close pop-in" at bounding box center [714, 18] width 22 height 22
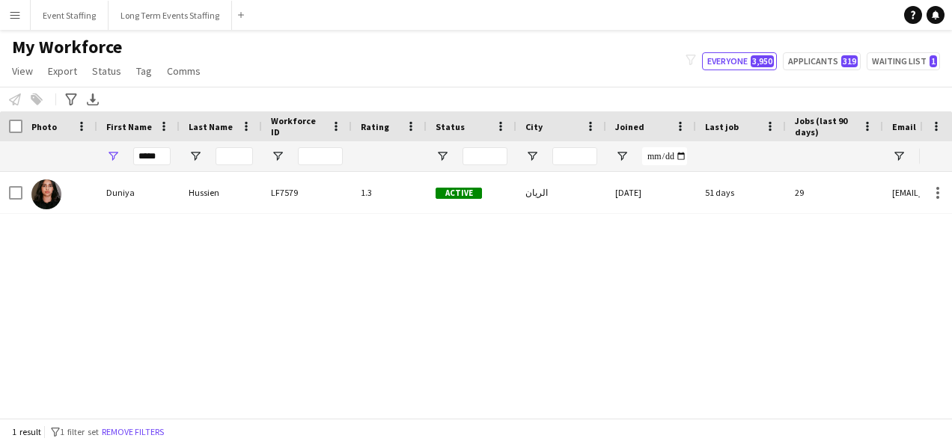
click at [19, 19] on app-icon "Menu" at bounding box center [15, 15] width 12 height 12
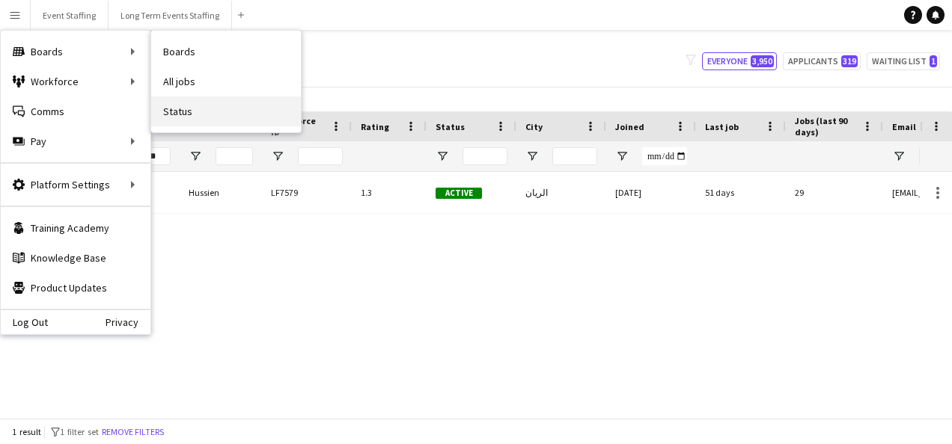
click at [193, 117] on link "Status" at bounding box center [226, 112] width 150 height 30
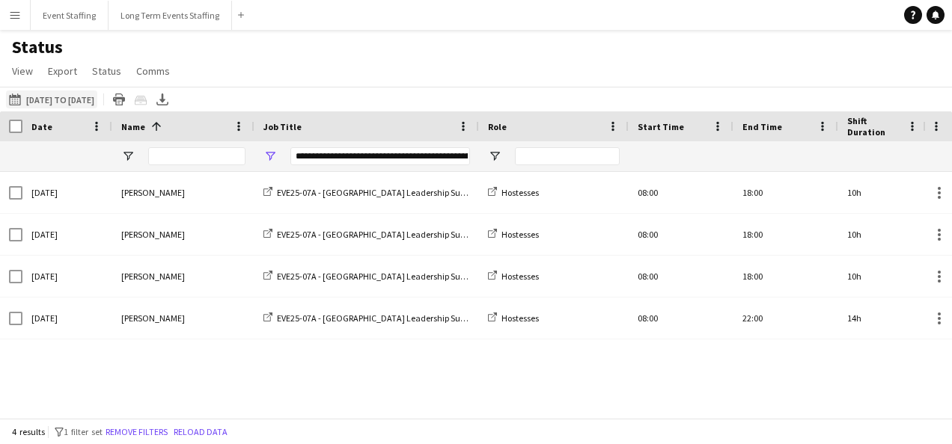
click at [75, 94] on button "This Week 28-07-2025 to 31-07-2025" at bounding box center [51, 100] width 91 height 18
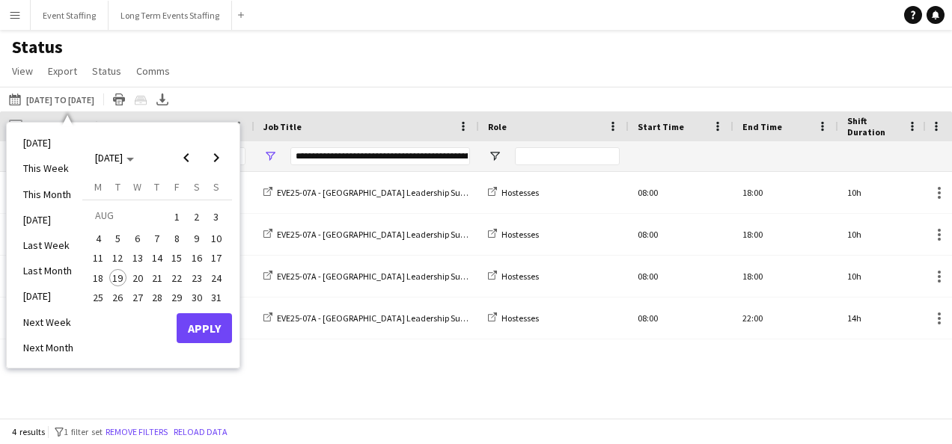
click at [94, 282] on span "18" at bounding box center [98, 278] width 18 height 18
click at [189, 335] on button "Apply" at bounding box center [204, 329] width 55 height 30
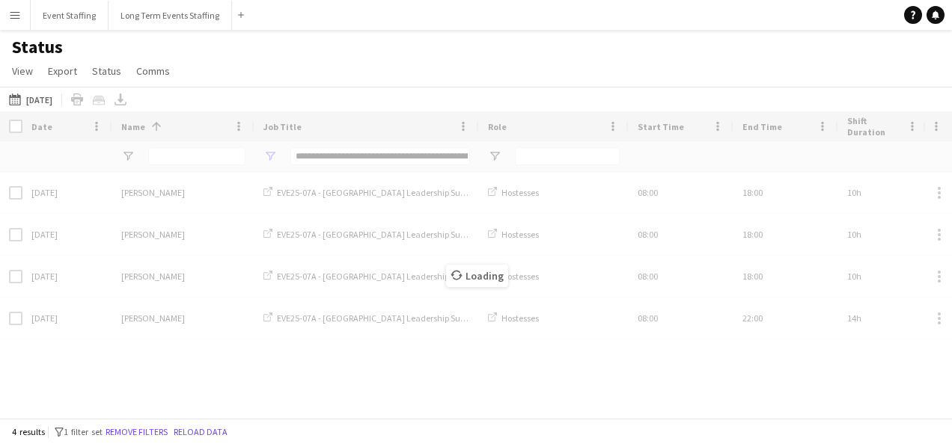
type input "***"
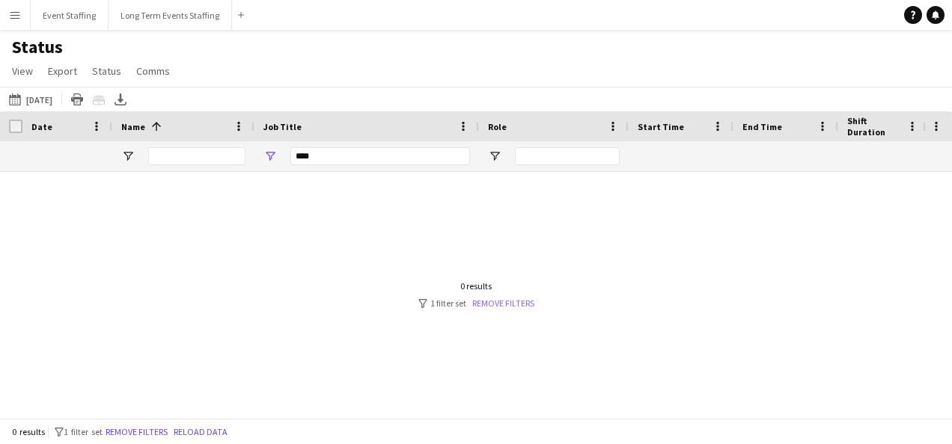
click at [495, 300] on link "Remove filters" at bounding box center [503, 303] width 62 height 11
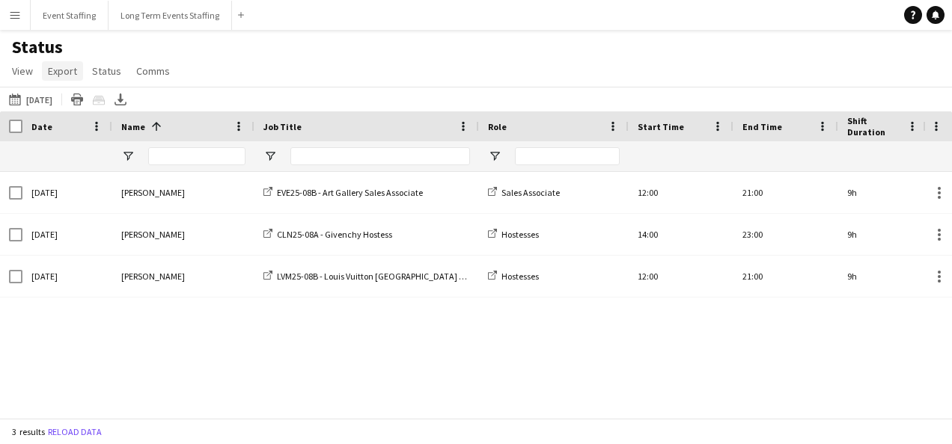
click at [48, 71] on span "Export" at bounding box center [62, 70] width 29 height 13
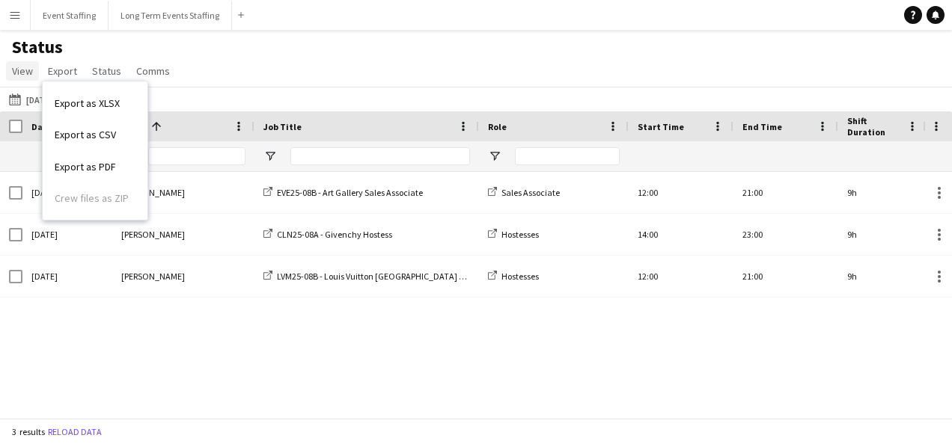
click at [22, 70] on span "View" at bounding box center [22, 70] width 21 height 13
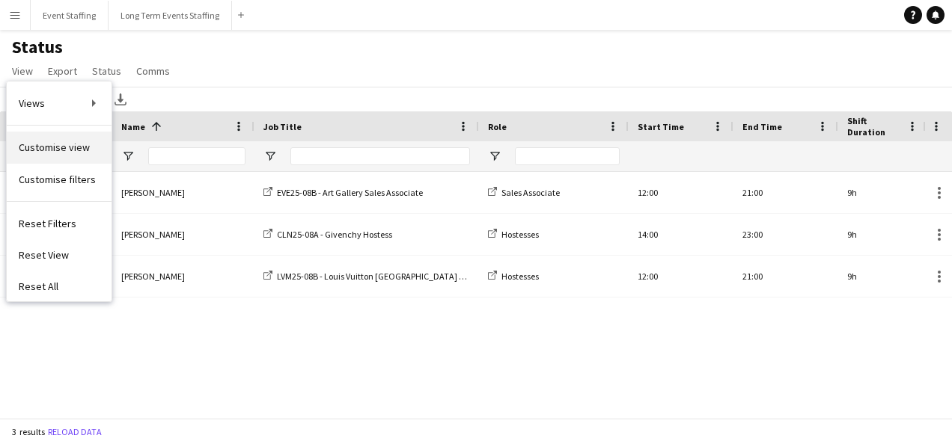
click at [64, 141] on span "Customise view" at bounding box center [54, 147] width 71 height 13
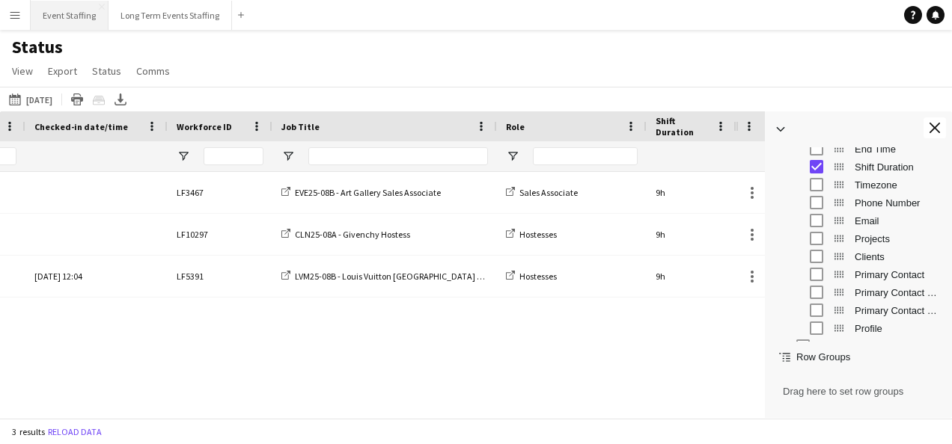
click at [65, 23] on button "Event Staffing Close" at bounding box center [70, 15] width 78 height 29
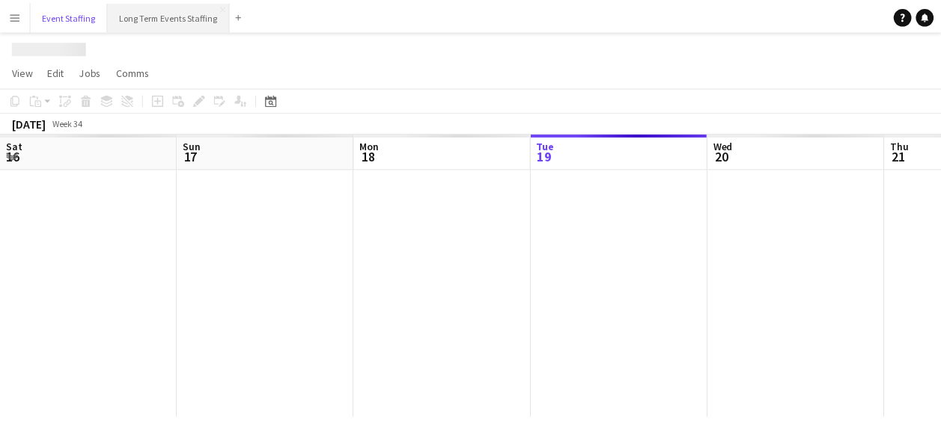
scroll to position [0, 358]
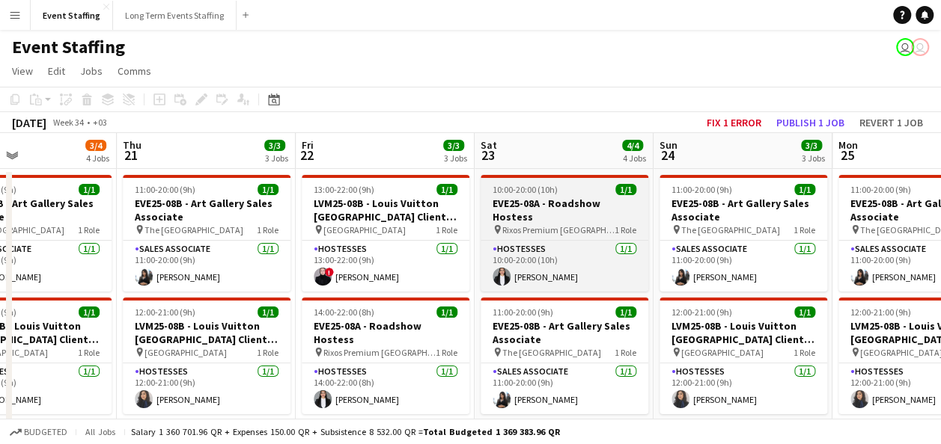
drag, startPoint x: 769, startPoint y: 234, endPoint x: 441, endPoint y: 210, distance: 328.7
click at [290, 210] on app-calendar-viewport "Mon 18 3/3 3 Jobs Tue 19 3/3 3 Jobs Wed 20 3/4 4 Jobs Thu 21 3/3 3 Jobs Fri 22 …" at bounding box center [470, 448] width 941 height 630
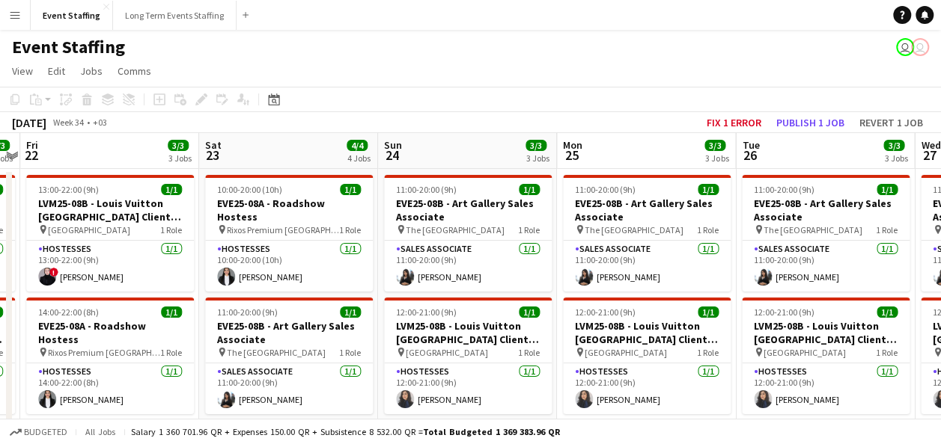
scroll to position [0, 697]
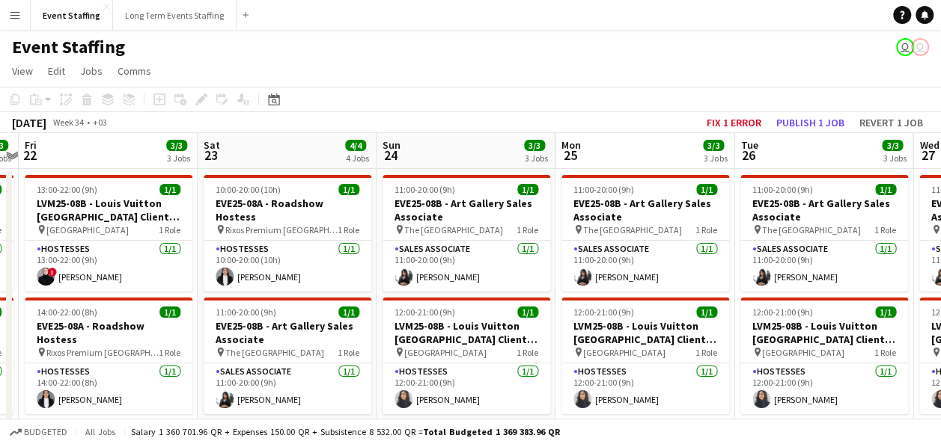
drag, startPoint x: 605, startPoint y: 224, endPoint x: 391, endPoint y: 219, distance: 214.8
click at [391, 219] on app-calendar-viewport "Mon 18 3/3 3 Jobs Tue 19 3/3 3 Jobs Wed 20 3/4 4 Jobs Thu 21 3/3 3 Jobs Fri 22 …" at bounding box center [470, 448] width 941 height 630
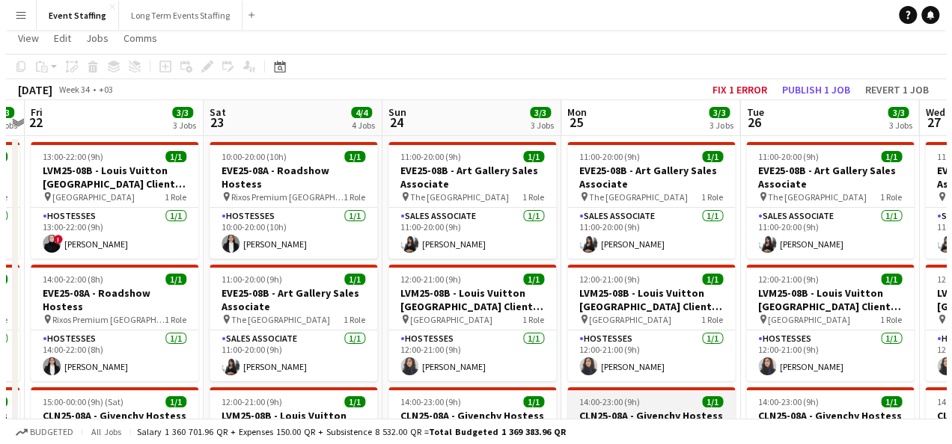
scroll to position [0, 0]
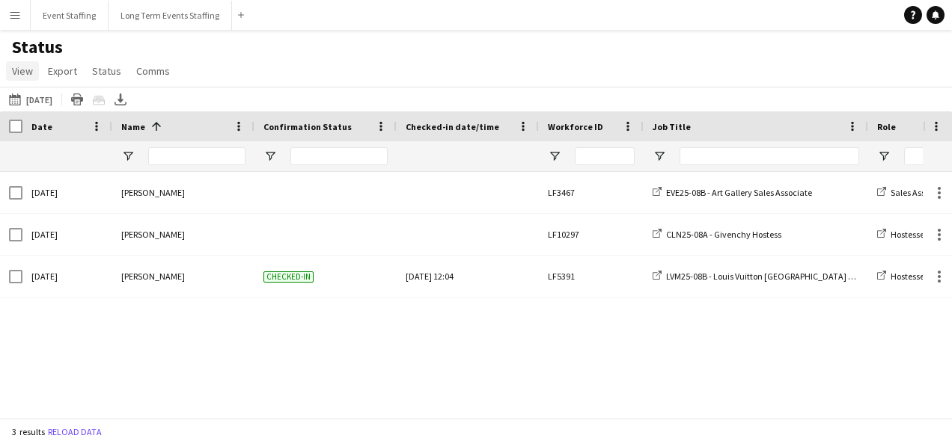
click at [24, 79] on link "View" at bounding box center [22, 70] width 33 height 19
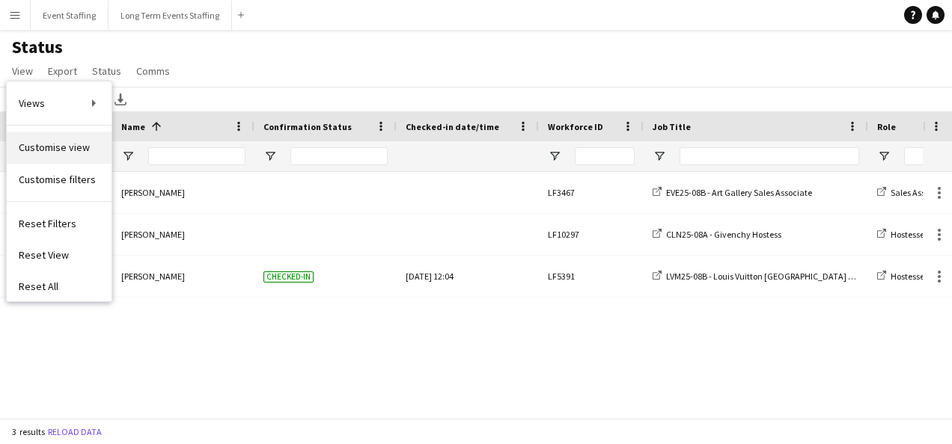
click at [63, 157] on link "Customise view" at bounding box center [59, 147] width 105 height 31
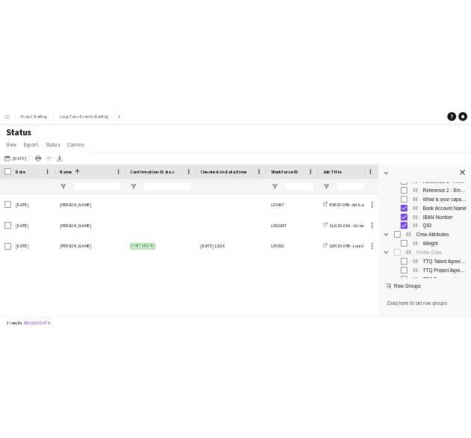
scroll to position [1305, 0]
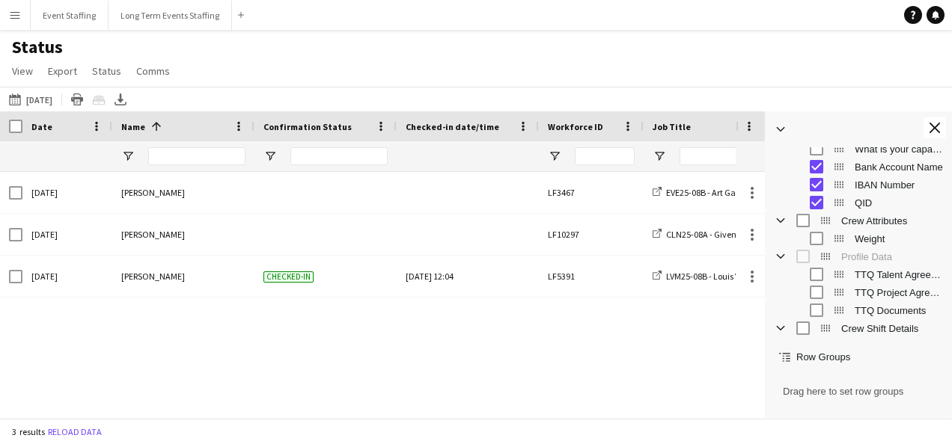
click at [623, 346] on div "Mon, 18 Aug 2025 Aya Ihab LF3467 EVE25-08B - Art Gallery Sales Associate Sales …" at bounding box center [368, 289] width 736 height 235
click at [944, 129] on button "Close tool panel" at bounding box center [934, 127] width 22 height 21
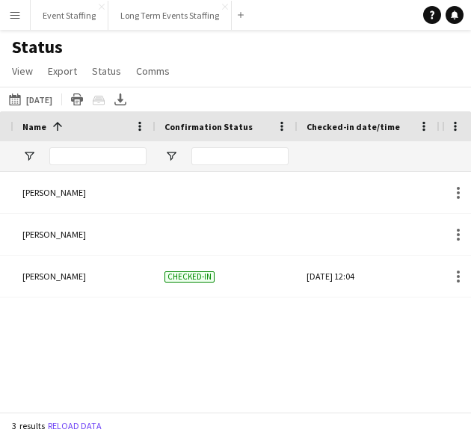
scroll to position [0, 129]
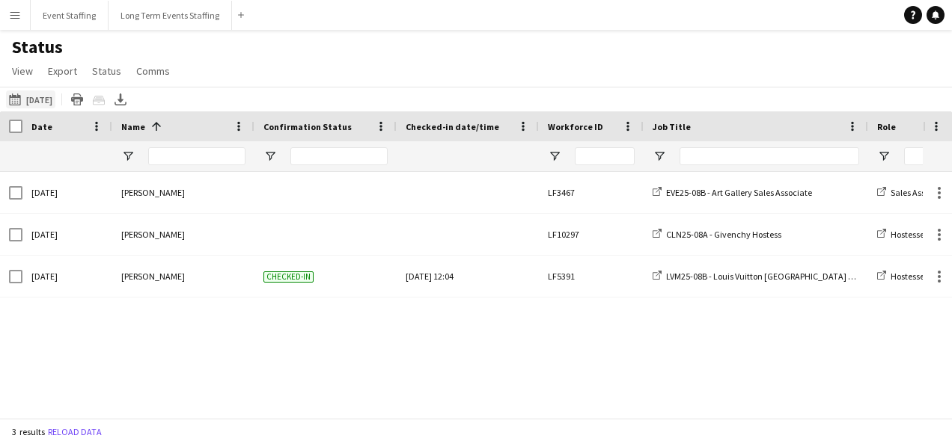
click at [46, 99] on button "[DATE] to [DATE] [DATE]" at bounding box center [30, 100] width 49 height 18
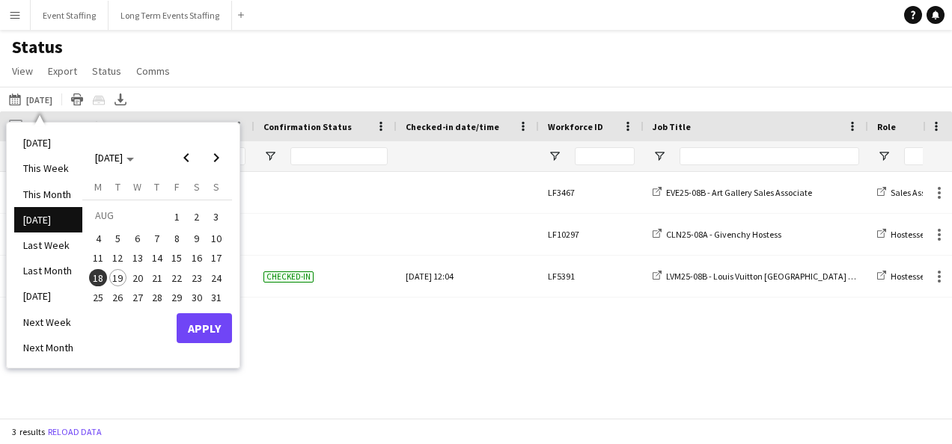
click at [120, 273] on span "19" at bounding box center [118, 278] width 18 height 18
click at [204, 326] on button "Apply" at bounding box center [204, 329] width 55 height 30
